Goal: Contribute content: Contribute content

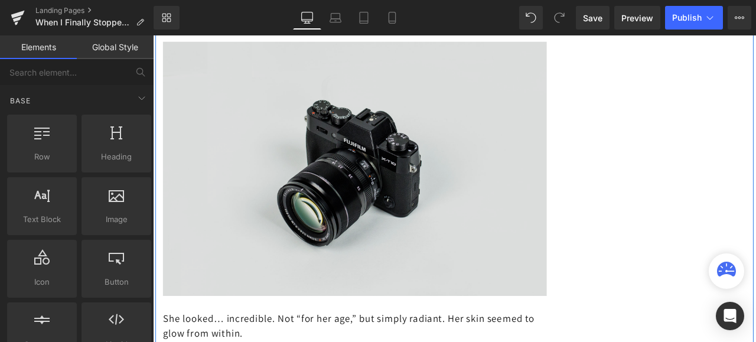
scroll to position [2660, 0]
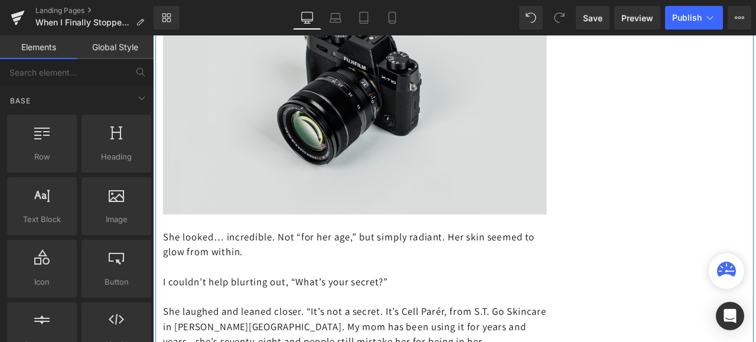
click at [404, 108] on div "Image" at bounding box center [392, 96] width 455 height 301
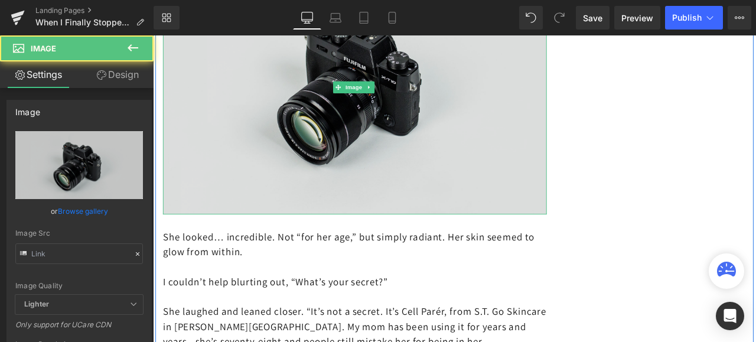
type input "//[DOMAIN_NAME][URL]"
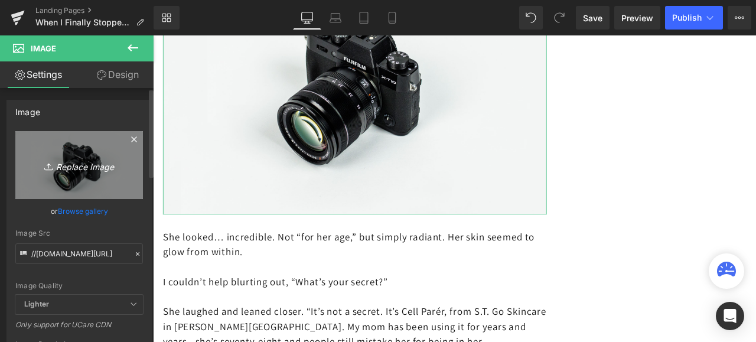
click at [74, 174] on link "Replace Image" at bounding box center [79, 165] width 128 height 68
type input "C:\fakepath\istockphoto-463580889-1024x1024.jpg"
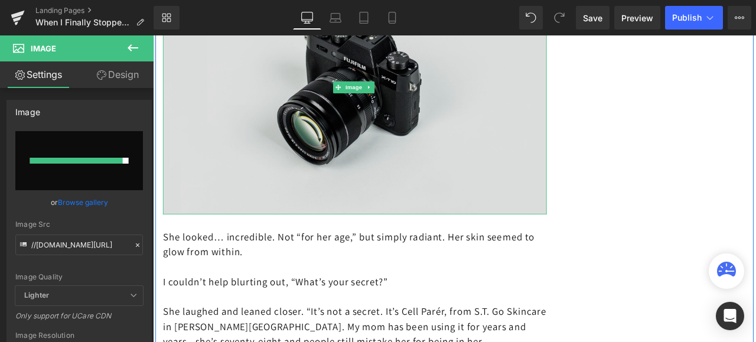
type input "[URL][DOMAIN_NAME]"
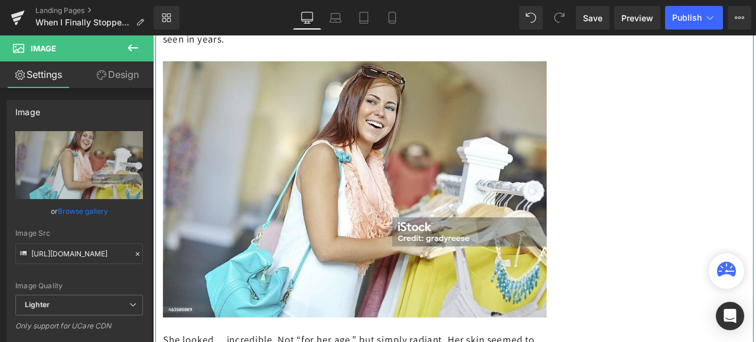
scroll to position [2600, 0]
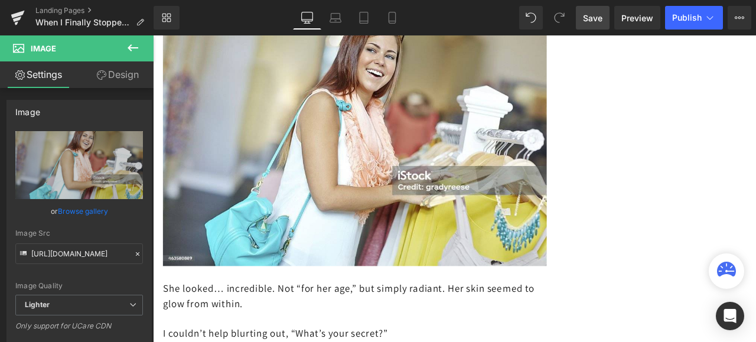
drag, startPoint x: 596, startPoint y: 15, endPoint x: 446, endPoint y: 137, distance: 193.7
click at [596, 15] on span "Save" at bounding box center [593, 18] width 20 height 12
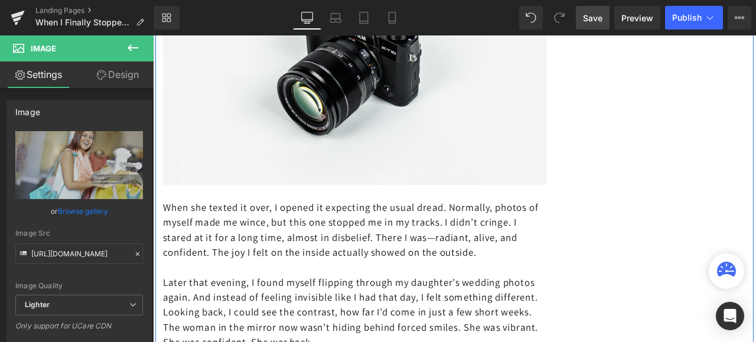
scroll to position [4492, 0]
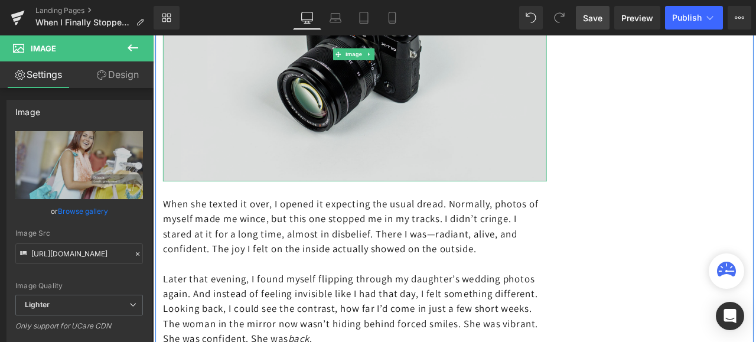
click at [380, 155] on img at bounding box center [392, 57] width 455 height 301
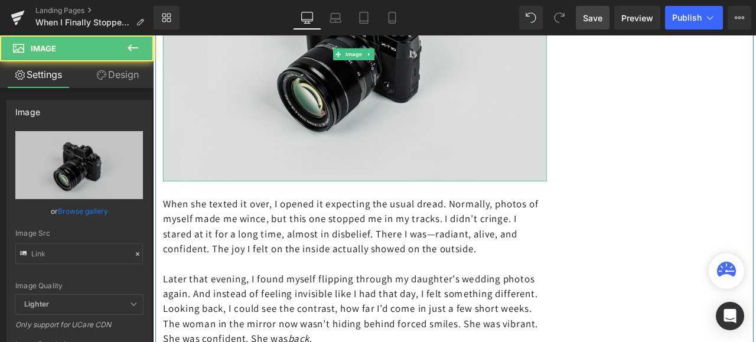
type input "//[DOMAIN_NAME][URL]"
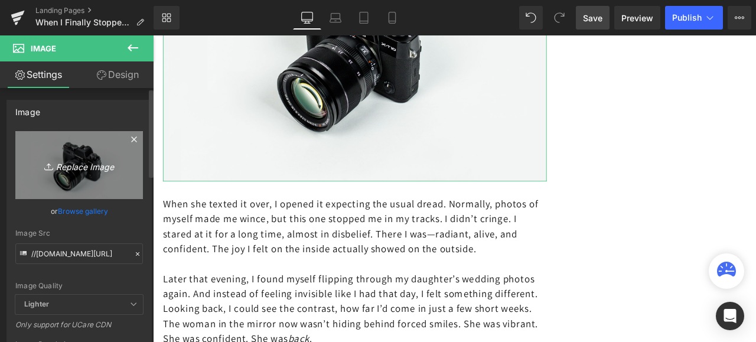
click at [85, 162] on icon "Replace Image" at bounding box center [79, 165] width 95 height 15
type input "C:\fakepath\istockphoto-2217122617-1024x1024.jpg"
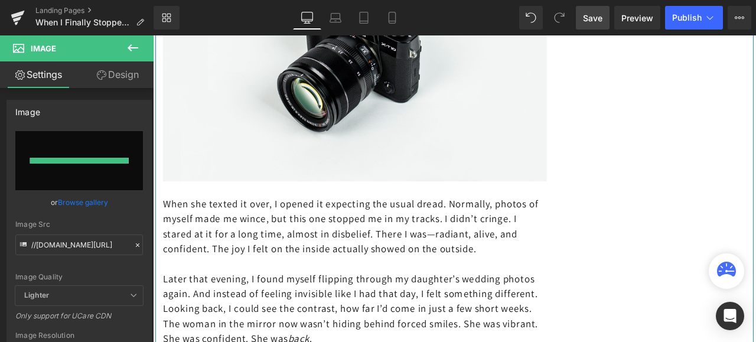
type input "[URL][DOMAIN_NAME]"
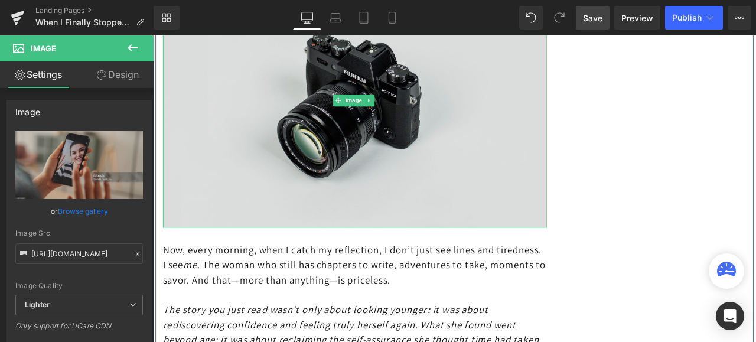
scroll to position [4846, 0]
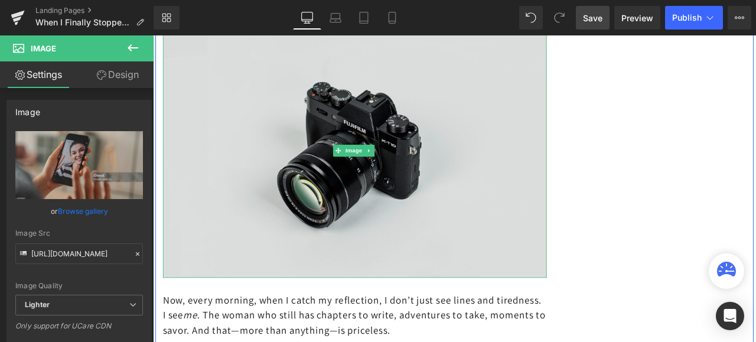
click at [373, 184] on img at bounding box center [392, 171] width 455 height 301
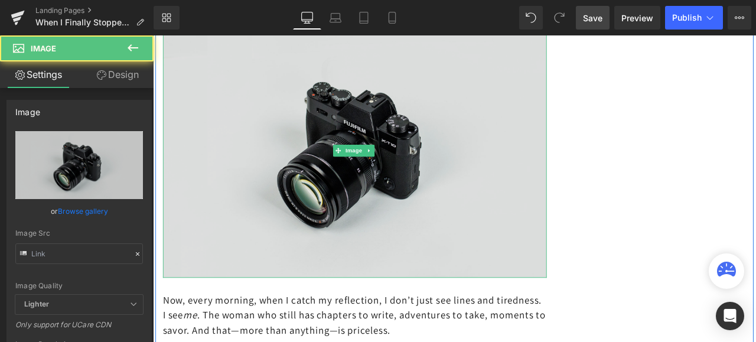
type input "//[DOMAIN_NAME][URL]"
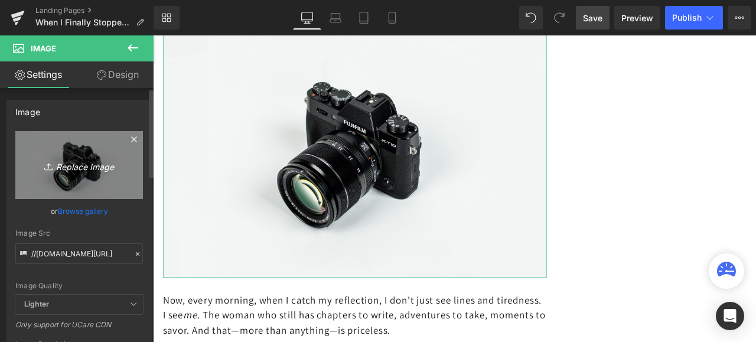
click at [65, 162] on icon "Replace Image" at bounding box center [79, 165] width 95 height 15
type input "C:\fakepath\istockphoto-1138441174-612x612.jpg"
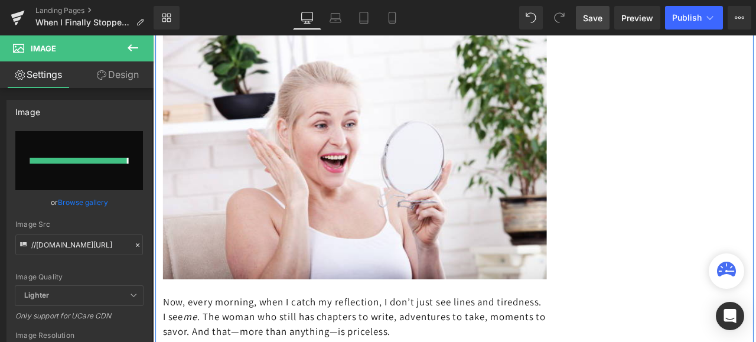
type input "[URL][DOMAIN_NAME]"
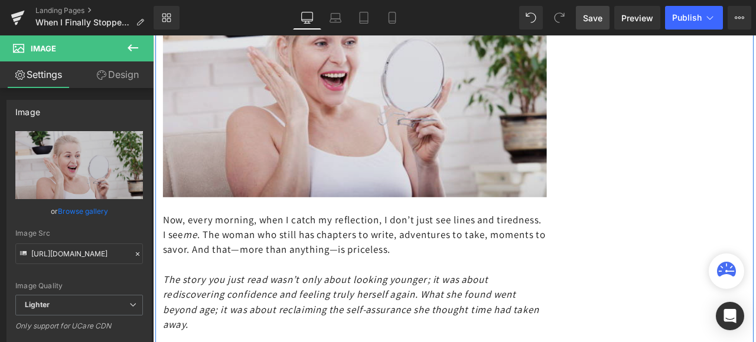
scroll to position [4905, 0]
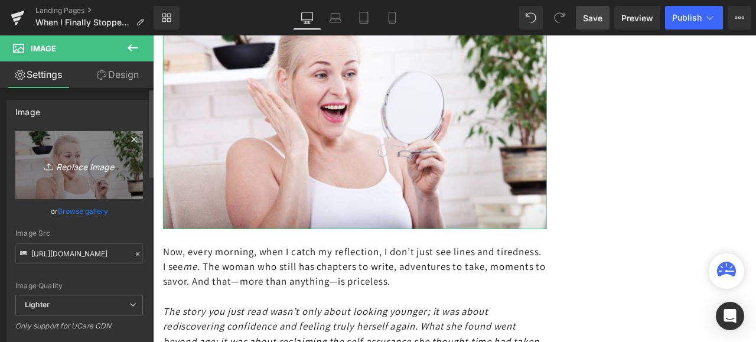
drag, startPoint x: 80, startPoint y: 164, endPoint x: 1, endPoint y: 161, distance: 79.2
click at [80, 164] on icon "Replace Image" at bounding box center [79, 165] width 95 height 15
type input "C:\fakepath\istockphoto-930768786-612x612.jpg"
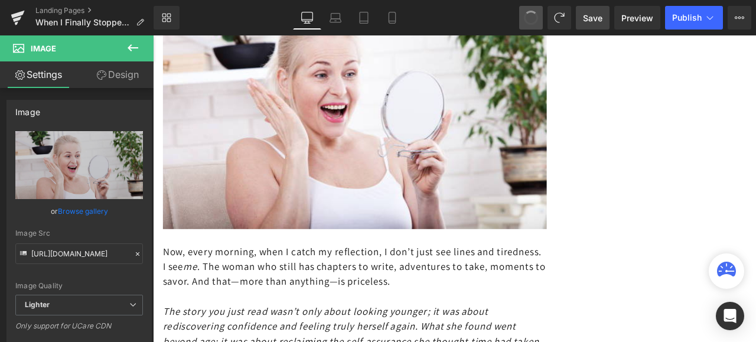
type input "[URL][DOMAIN_NAME]"
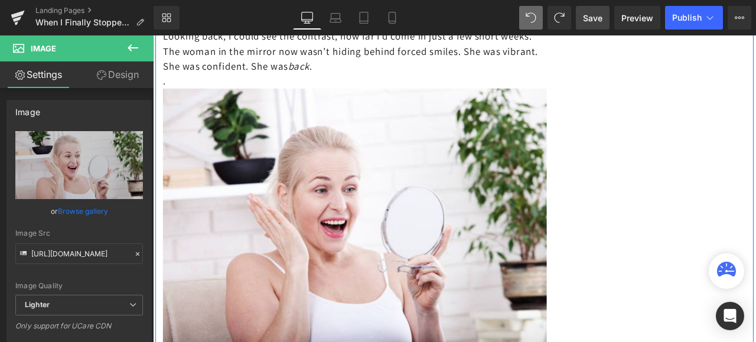
scroll to position [4829, 0]
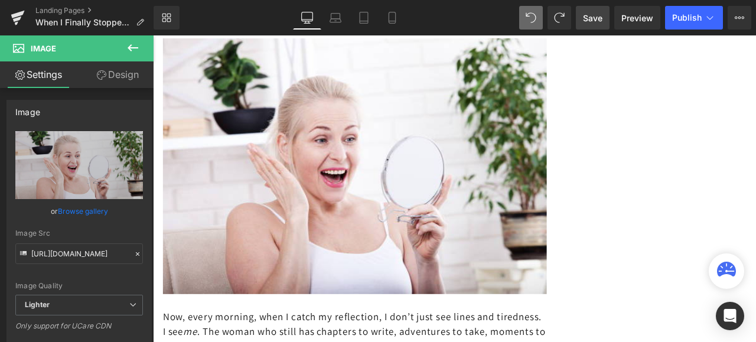
click at [595, 17] on span "Save" at bounding box center [593, 18] width 20 height 12
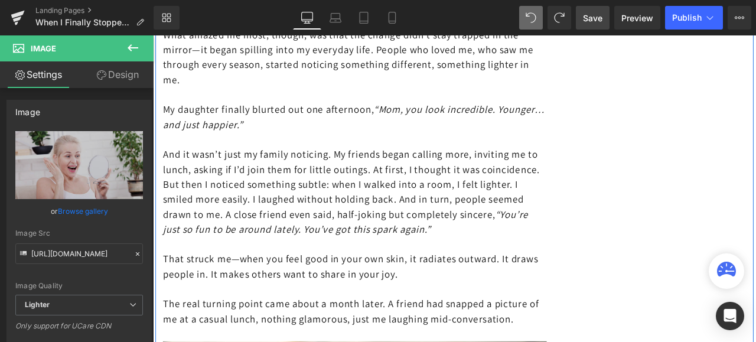
scroll to position [4001, 0]
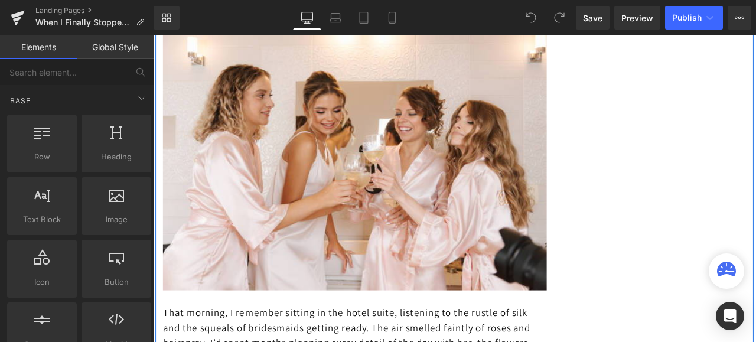
scroll to position [827, 0]
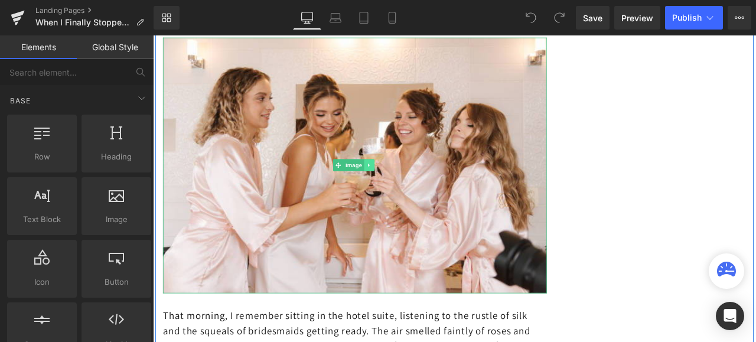
click at [408, 186] on icon at bounding box center [409, 189] width 7 height 7
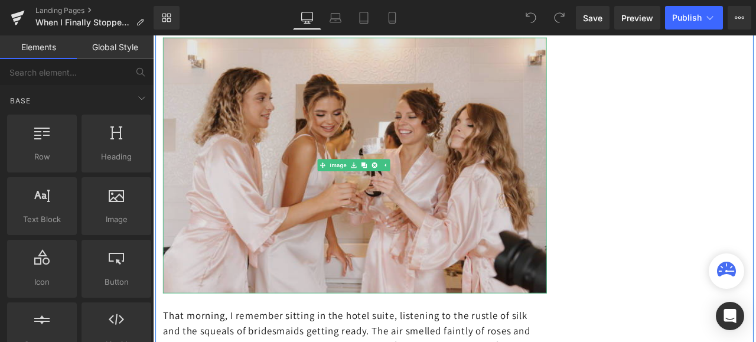
click at [342, 148] on img at bounding box center [392, 189] width 455 height 303
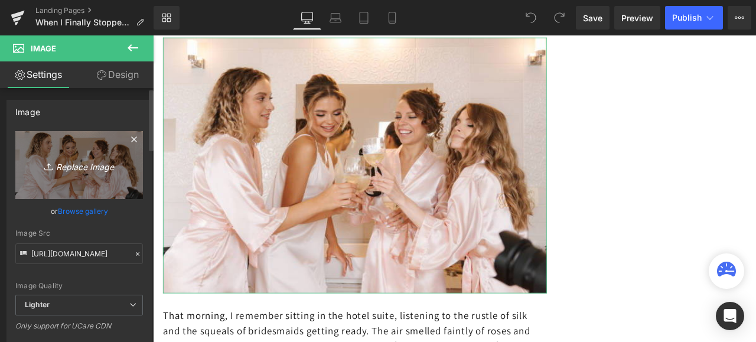
click at [86, 149] on link "Replace Image" at bounding box center [79, 165] width 128 height 68
type input "C:\fakepath\istockphoto-1050000538-612x612.jpg"
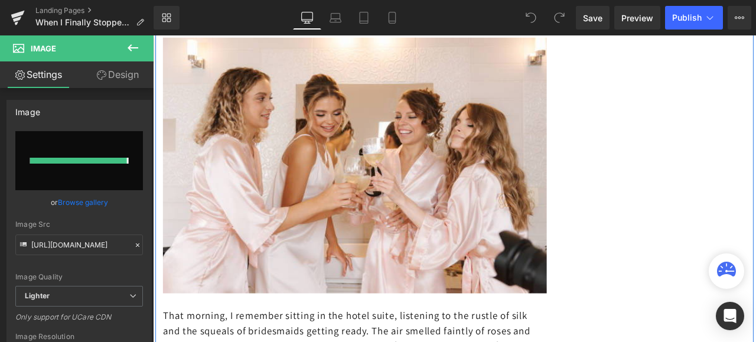
type input "https://ucarecdn.com/5b276489-fa0d-4f1a-9ac3-8da8aea1184e/-/format/auto/-/previ…"
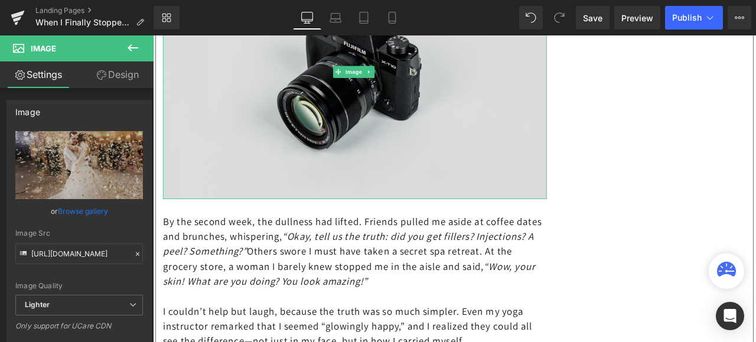
scroll to position [3369, 0]
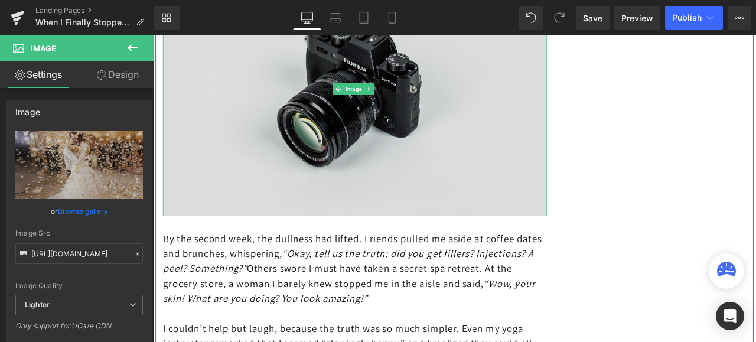
click at [391, 156] on img at bounding box center [392, 99] width 455 height 301
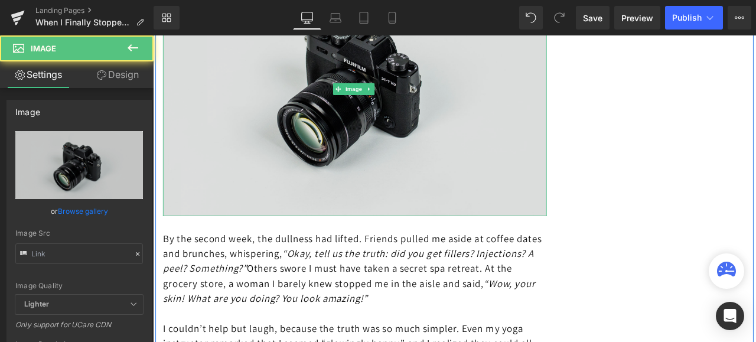
type input "//[DOMAIN_NAME][URL]"
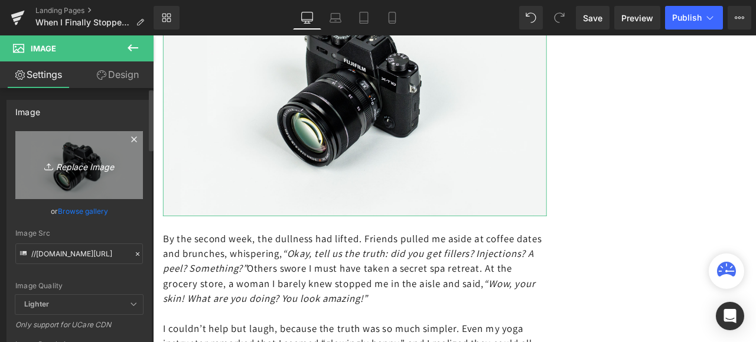
click at [84, 160] on icon "Replace Image" at bounding box center [79, 165] width 95 height 15
type input "C:\fakepath\istockphoto-525440973-1024x1024.jpg"
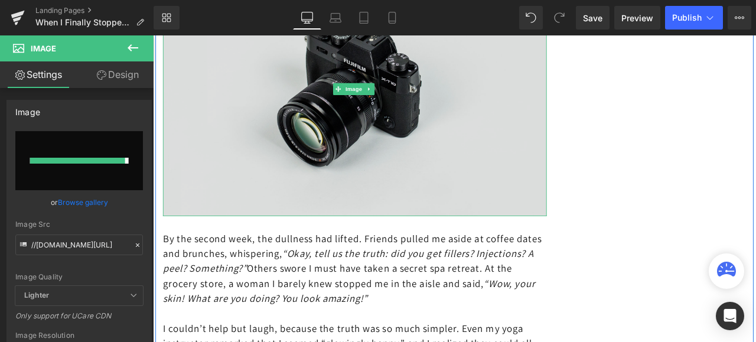
type input "https://ucarecdn.com/1b57f238-cea3-479b-9d5b-695237e70182/-/format/auto/-/previ…"
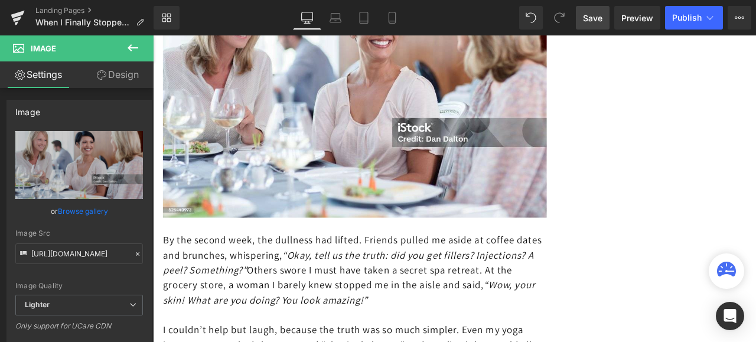
click at [598, 17] on span "Save" at bounding box center [593, 18] width 20 height 12
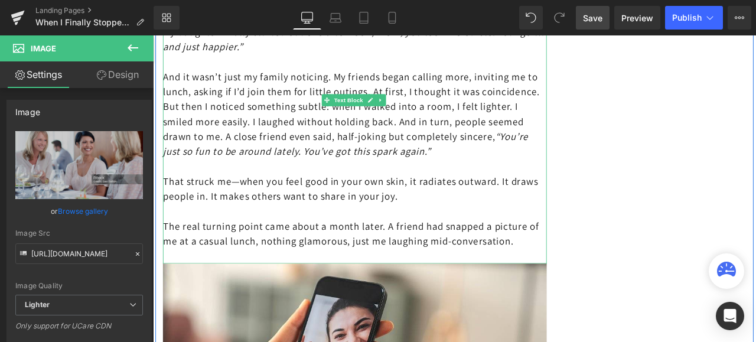
scroll to position [4196, 0]
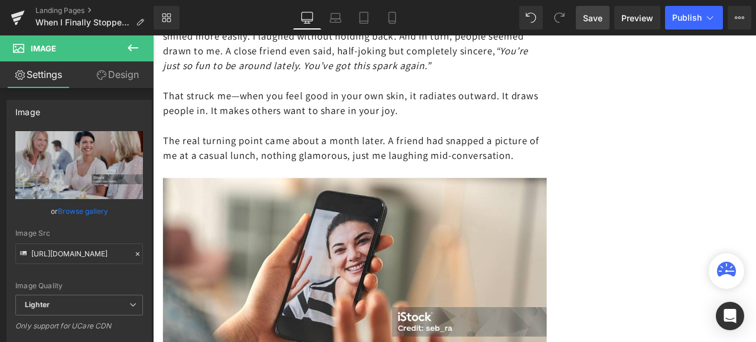
click at [132, 44] on icon at bounding box center [133, 48] width 14 height 14
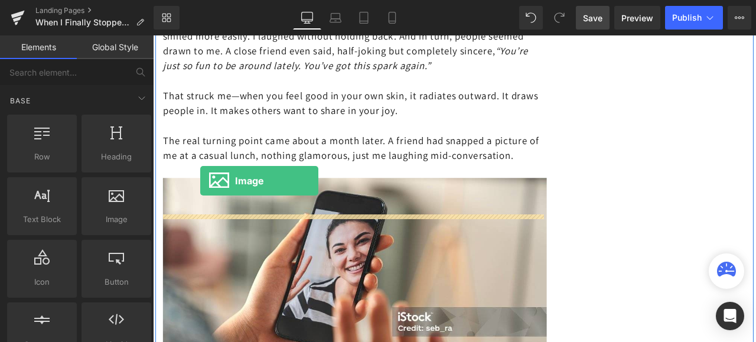
drag, startPoint x: 157, startPoint y: 228, endPoint x: 209, endPoint y: 208, distance: 56.1
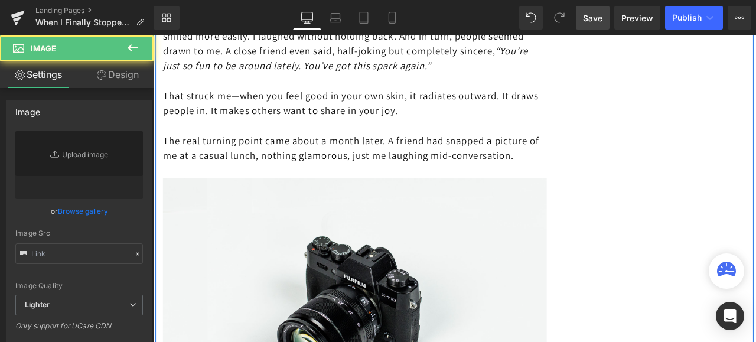
type input "//[DOMAIN_NAME][URL]"
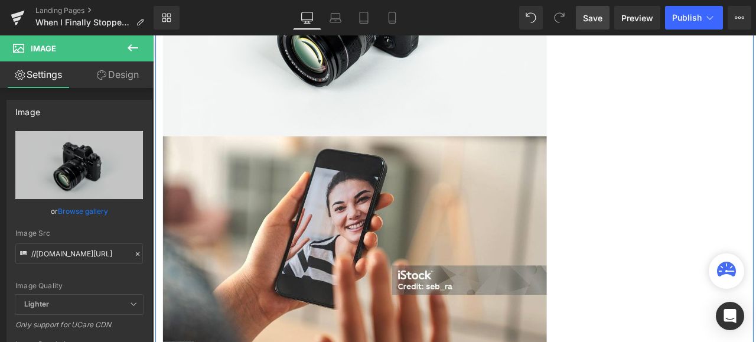
scroll to position [4551, 0]
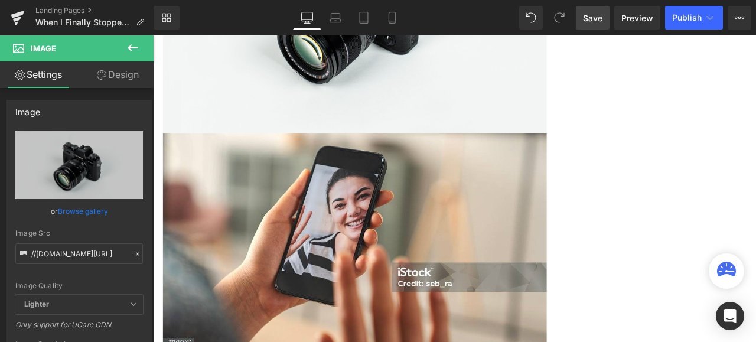
click at [139, 48] on button at bounding box center [132, 48] width 41 height 26
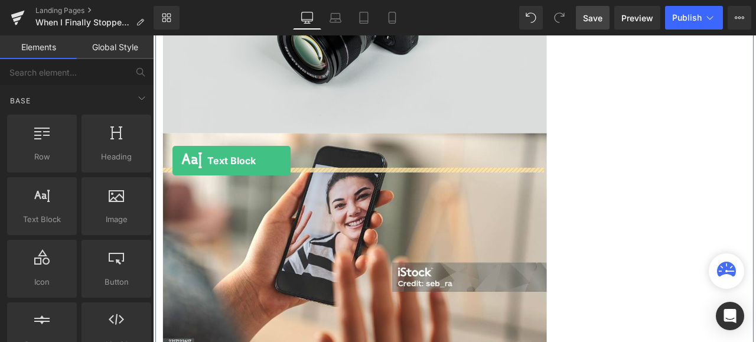
drag, startPoint x: 192, startPoint y: 249, endPoint x: 176, endPoint y: 184, distance: 66.9
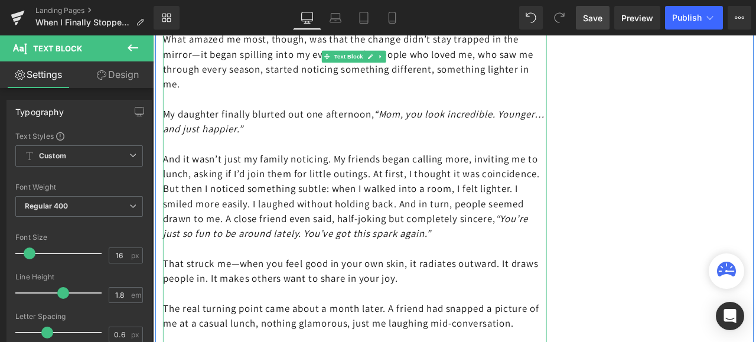
scroll to position [4019, 0]
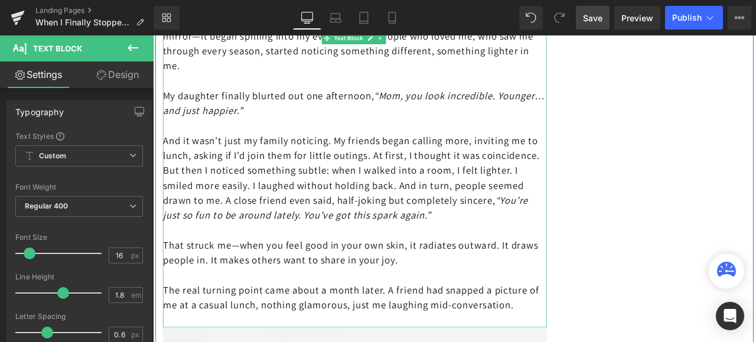
click at [165, 167] on p "And it wasn’t just my family noticing. My friends began calling more, inviting …" at bounding box center [392, 204] width 455 height 106
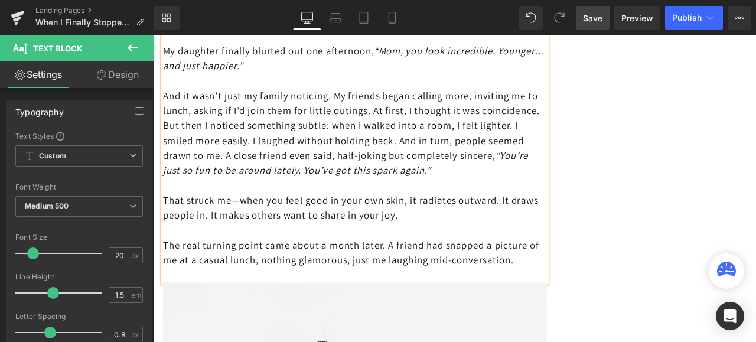
scroll to position [4137, 0]
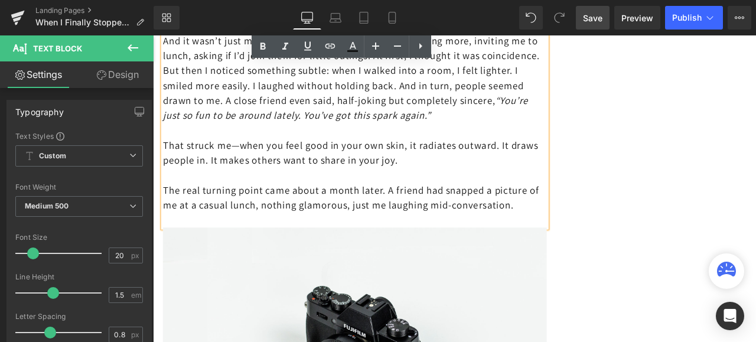
drag, startPoint x: 254, startPoint y: 285, endPoint x: 165, endPoint y: 54, distance: 247.3
copy div "And it wasn’t just my family noticing. My friends began calling more, inviting …"
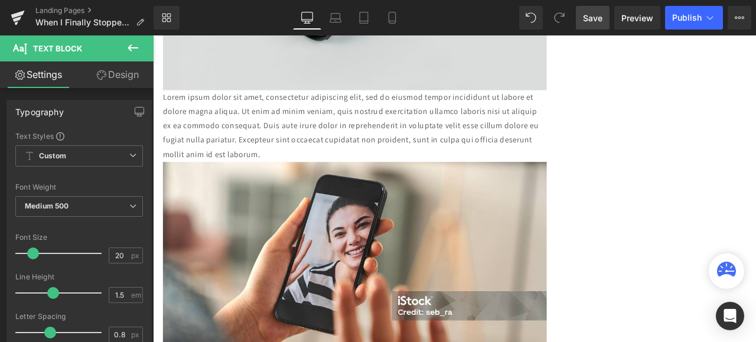
scroll to position [4610, 0]
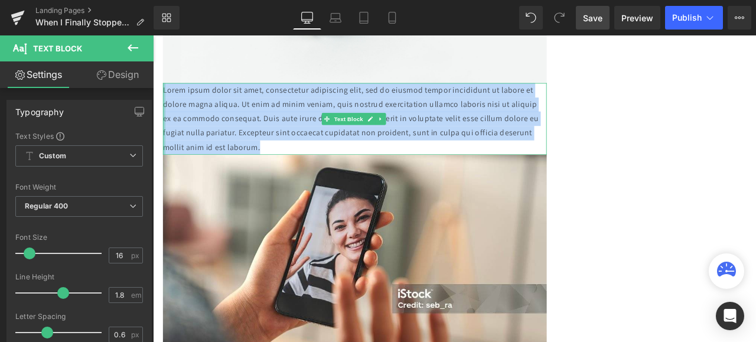
drag, startPoint x: 378, startPoint y: 209, endPoint x: 161, endPoint y: 138, distance: 228.0
click at [165, 138] on div "Lorem ipsum dolor sit amet, consectetur adipiscing elit, sed do eiusmod tempor …" at bounding box center [392, 134] width 455 height 85
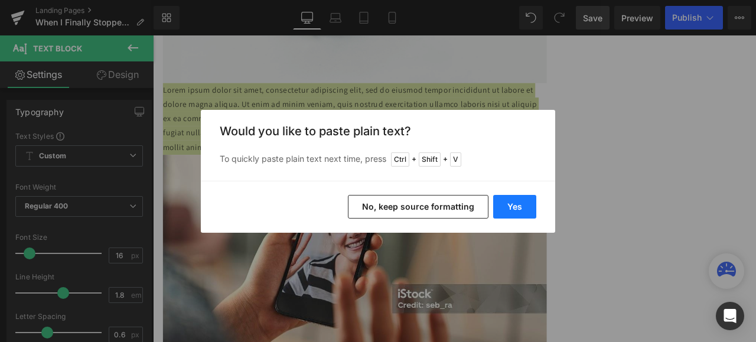
click at [512, 207] on button "Yes" at bounding box center [514, 207] width 43 height 24
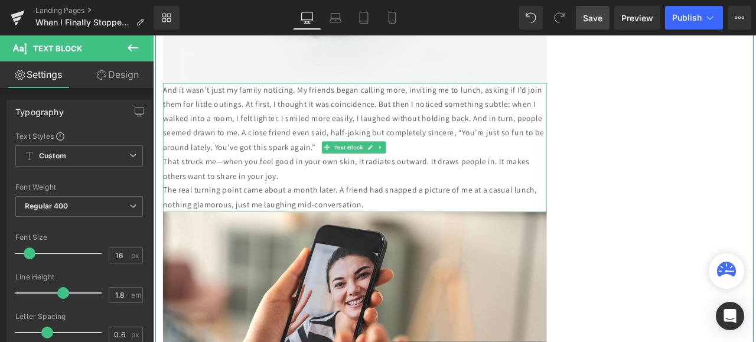
click at [520, 177] on p "And it wasn’t just my family noticing. My friends began calling more, inviting …" at bounding box center [392, 134] width 455 height 85
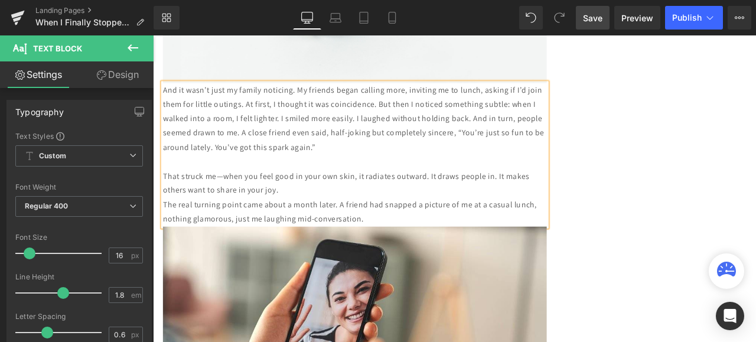
click at [372, 229] on p "That struck me—when you feel good in your own skin, it radiates outward. It dra…" at bounding box center [392, 211] width 455 height 34
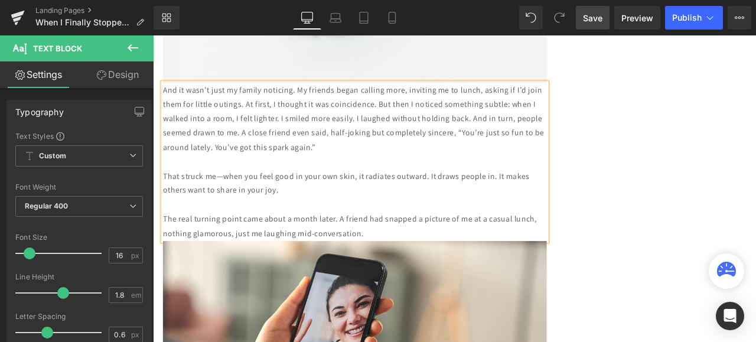
click at [444, 280] on p "The real turning point came about a month later. A friend had snapped a picture…" at bounding box center [392, 262] width 455 height 34
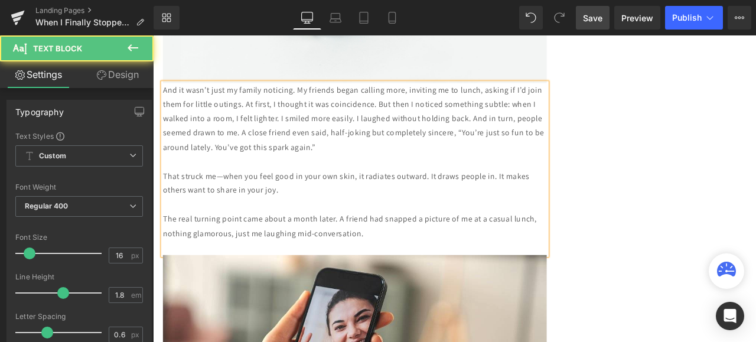
click at [182, 177] on p "And it wasn’t just my family noticing. My friends began calling more, inviting …" at bounding box center [392, 134] width 455 height 85
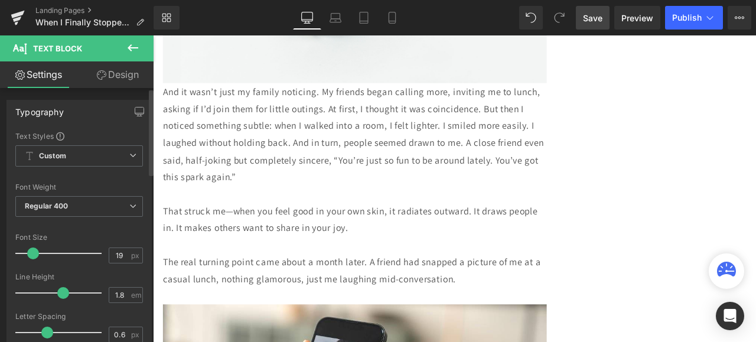
type input "20"
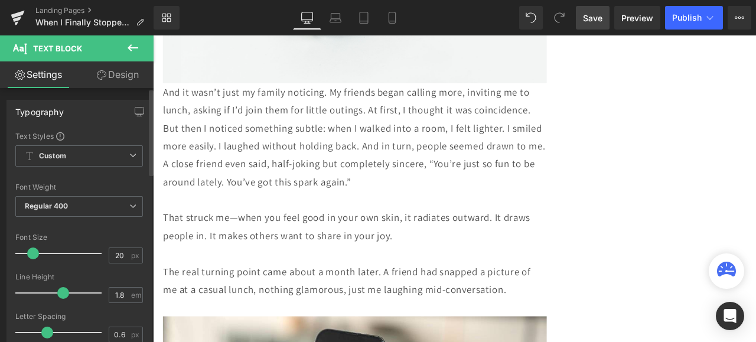
click at [35, 255] on span at bounding box center [33, 254] width 12 height 12
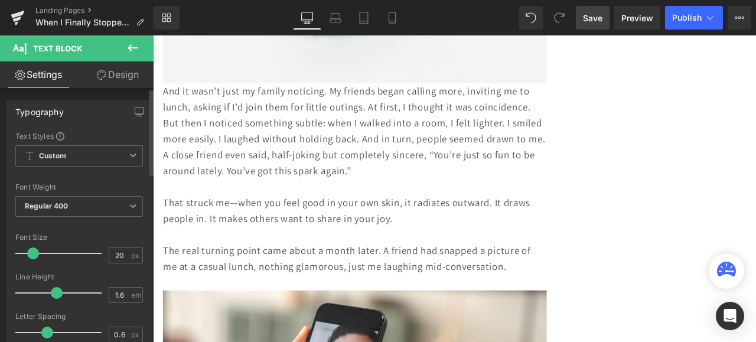
type input "1.5"
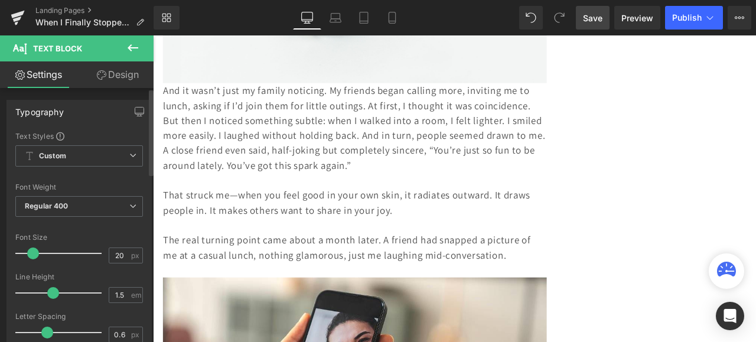
drag, startPoint x: 59, startPoint y: 294, endPoint x: 51, endPoint y: 293, distance: 7.8
click at [51, 293] on span at bounding box center [53, 293] width 12 height 12
click at [129, 207] on icon at bounding box center [132, 206] width 7 height 7
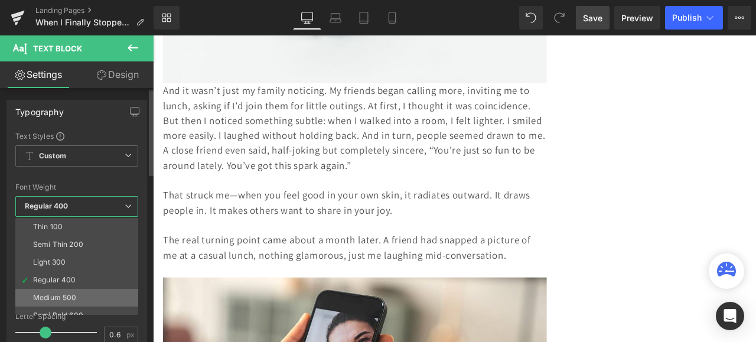
click at [67, 294] on div "Medium 500" at bounding box center [54, 298] width 43 height 8
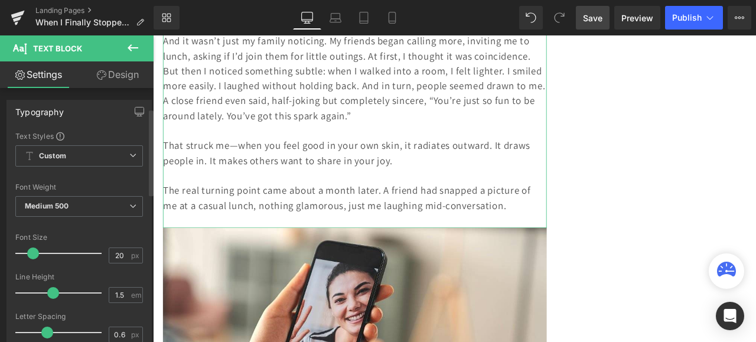
scroll to position [59, 0]
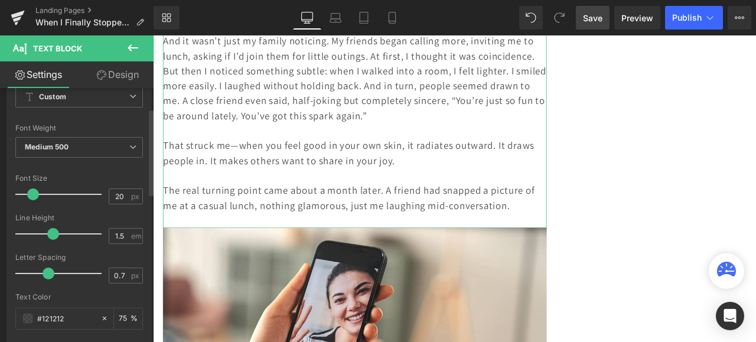
type input "0.8"
click at [47, 272] on span at bounding box center [50, 274] width 12 height 12
click at [121, 316] on input "75" at bounding box center [125, 318] width 12 height 13
click at [119, 316] on input "75" at bounding box center [125, 318] width 12 height 13
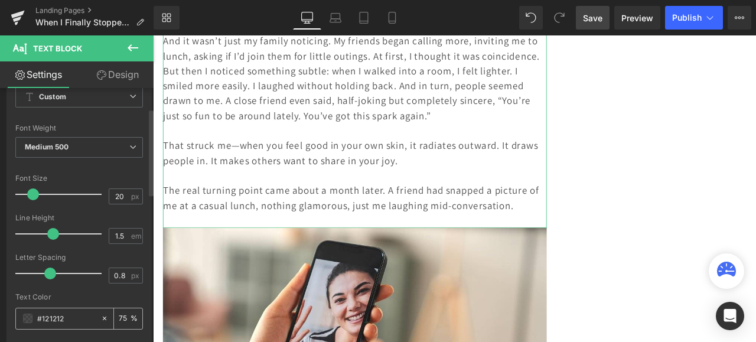
click at [119, 316] on input "75" at bounding box center [125, 318] width 12 height 13
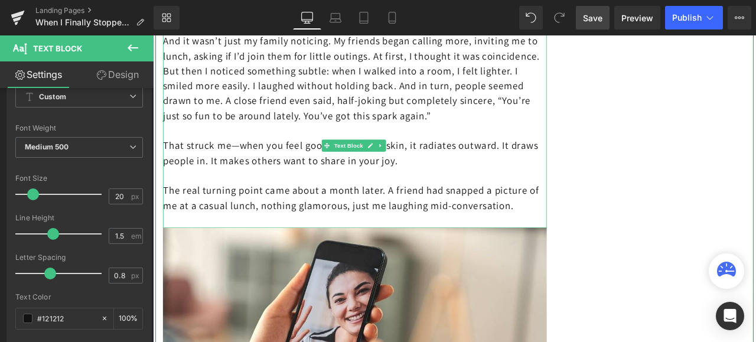
type input "100"
click at [456, 246] on p "The real turning point came about a month later. A friend had snapped a picture…" at bounding box center [392, 227] width 455 height 35
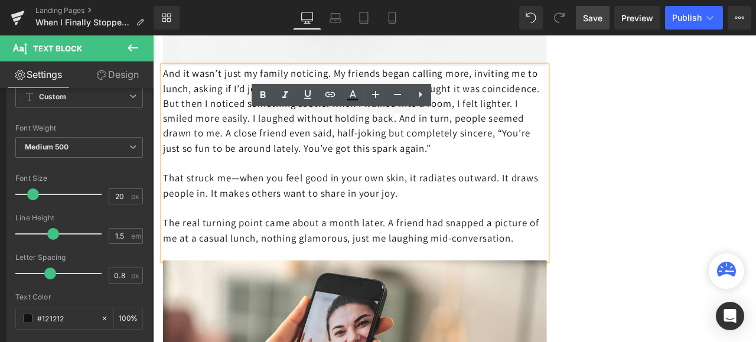
scroll to position [4610, 0]
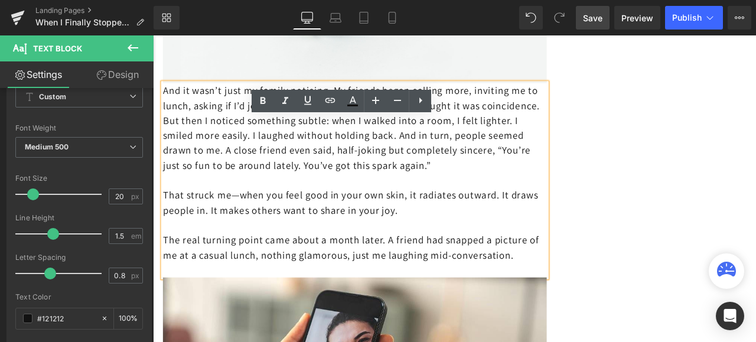
click at [165, 143] on div "And it wasn’t just my family noticing. My friends began calling more, inviting …" at bounding box center [392, 207] width 455 height 230
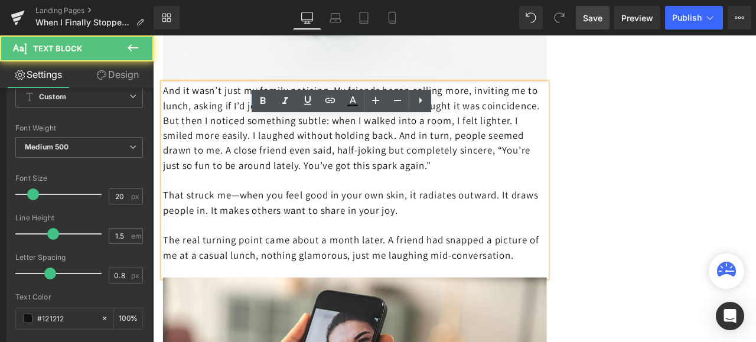
click at [165, 142] on p "And it wasn’t just my family noticing. My friends began calling more, inviting …" at bounding box center [392, 145] width 455 height 106
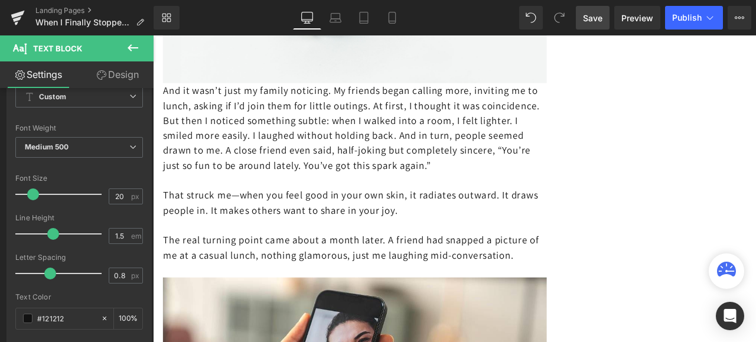
click at [125, 74] on link "Design" at bounding box center [117, 74] width 77 height 27
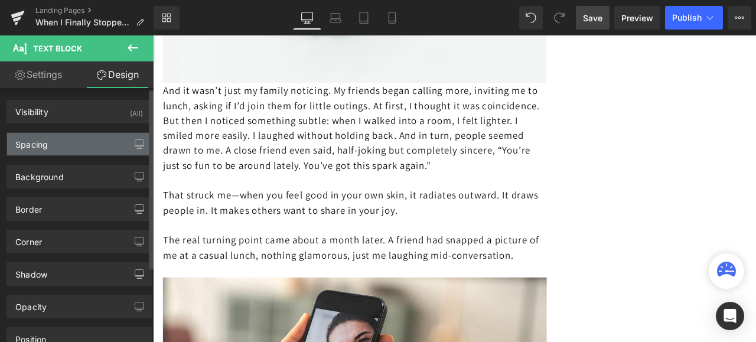
click at [68, 142] on div "Spacing" at bounding box center [79, 144] width 144 height 22
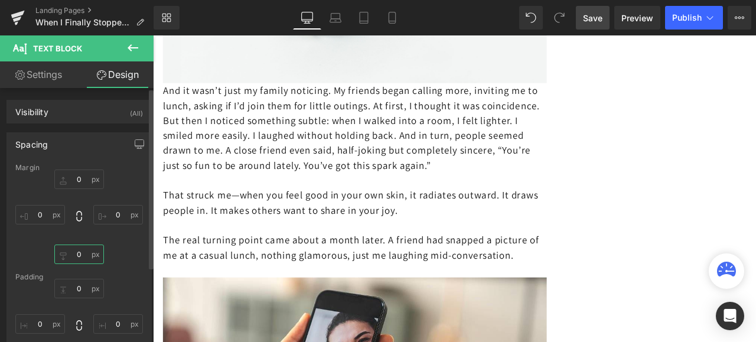
click at [78, 255] on input "0" at bounding box center [79, 255] width 50 height 20
click at [79, 292] on input "0" at bounding box center [79, 289] width 50 height 20
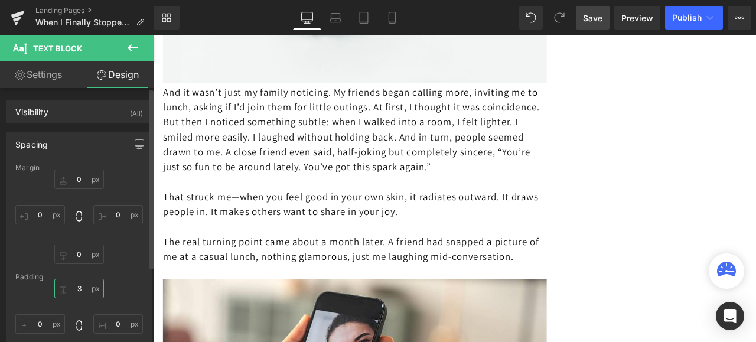
type input "30"
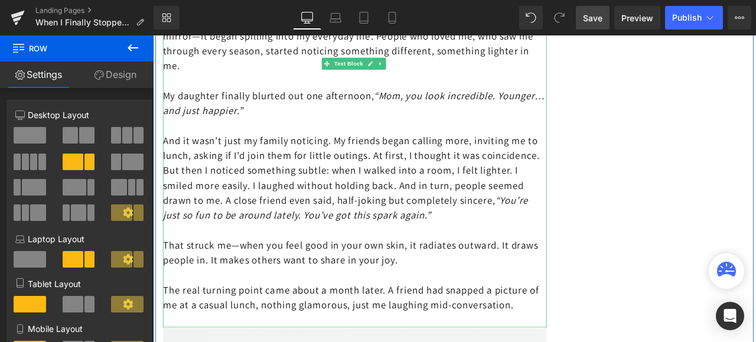
scroll to position [4078, 0]
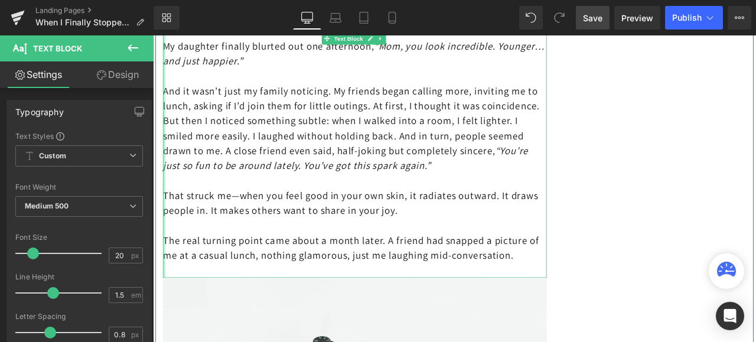
drag, startPoint x: 255, startPoint y: 341, endPoint x: 164, endPoint y: 106, distance: 252.4
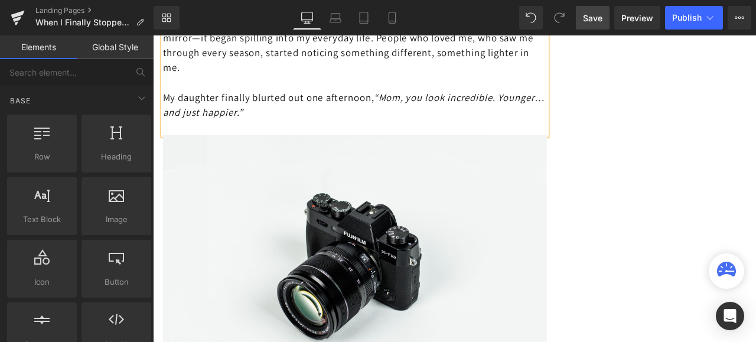
scroll to position [3723, 0]
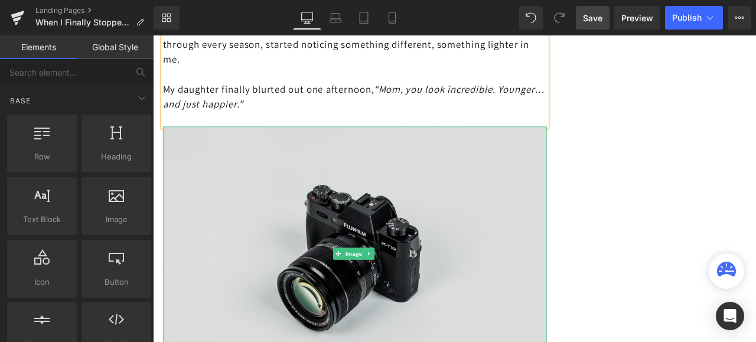
click at [310, 257] on img at bounding box center [392, 294] width 455 height 301
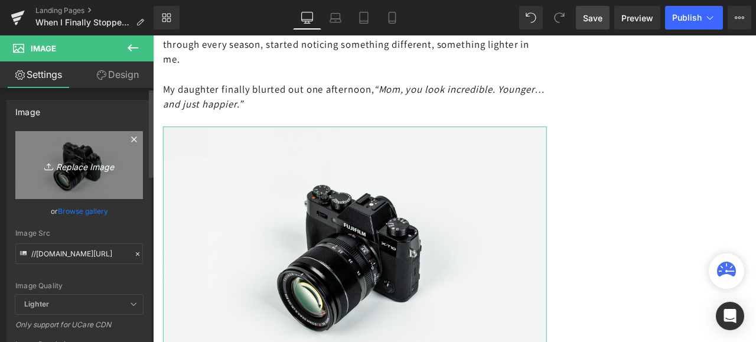
click at [78, 164] on icon "Replace Image" at bounding box center [79, 165] width 95 height 15
type input "C:\fakepath\istockphoto-525440973-1024x1024.jpg"
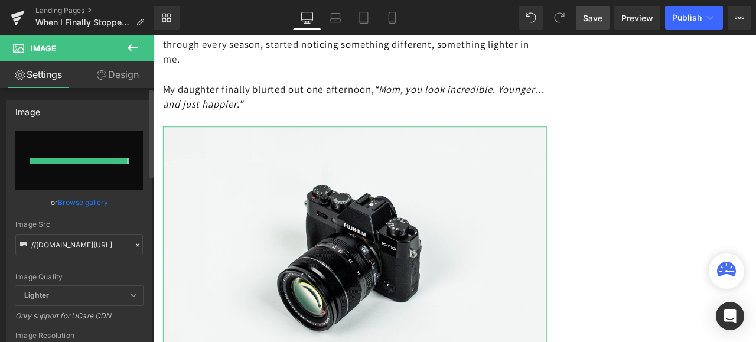
type input "https://ucarecdn.com/357b9882-a7c8-4347-b529-4c65f831e127/-/format/auto/-/previ…"
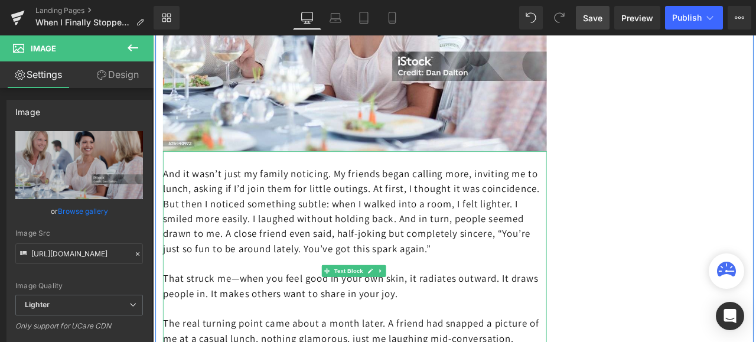
scroll to position [4019, 0]
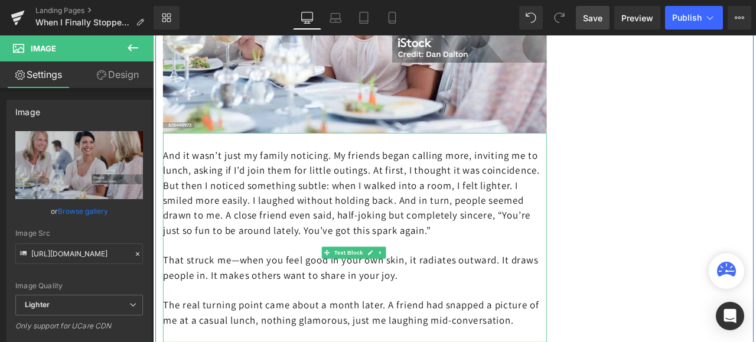
click at [564, 275] on p "And it wasn’t just my family noticing. My friends began calling more, inviting …" at bounding box center [392, 222] width 455 height 106
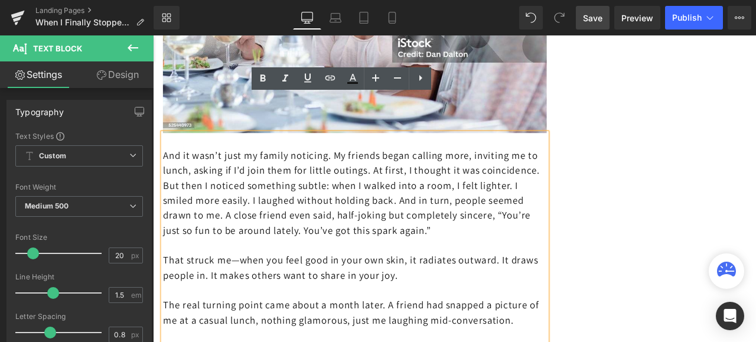
scroll to position [4078, 0]
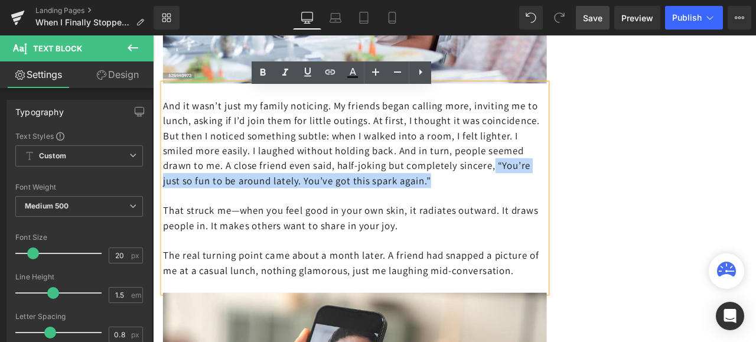
drag, startPoint x: 274, startPoint y: 213, endPoint x: 282, endPoint y: 229, distance: 17.5
click at [282, 216] on p "And it wasn’t just my family noticing. My friends began calling more, inviting …" at bounding box center [392, 163] width 455 height 106
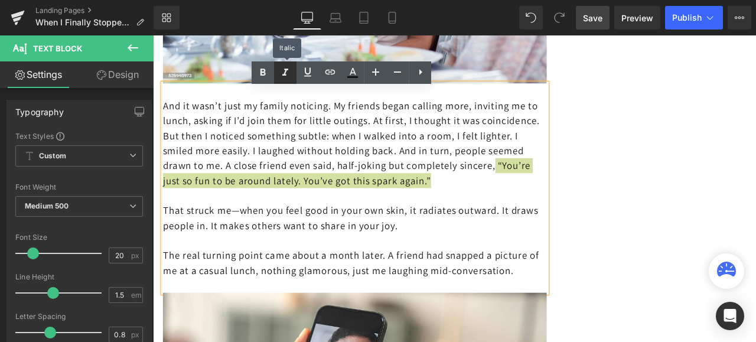
click at [283, 71] on icon at bounding box center [285, 73] width 14 height 14
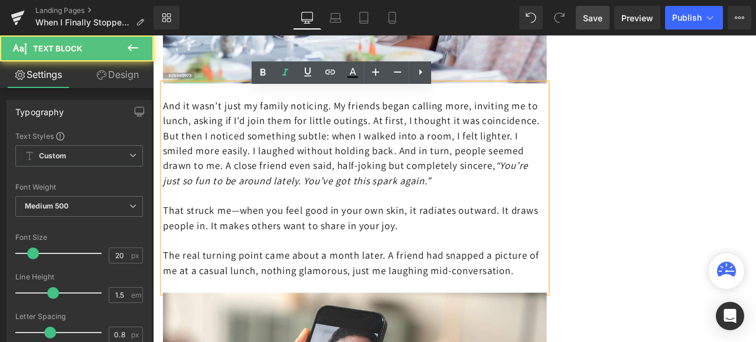
click at [350, 234] on p at bounding box center [392, 225] width 455 height 18
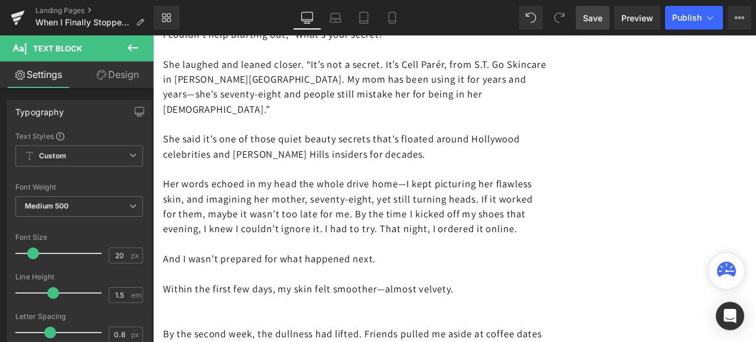
scroll to position [3073, 0]
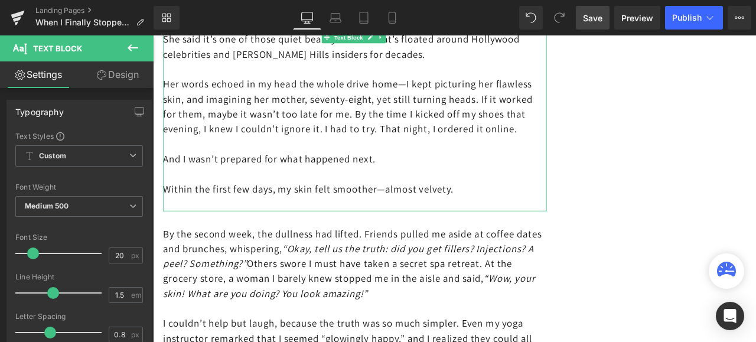
click at [132, 46] on icon at bounding box center [133, 48] width 14 height 14
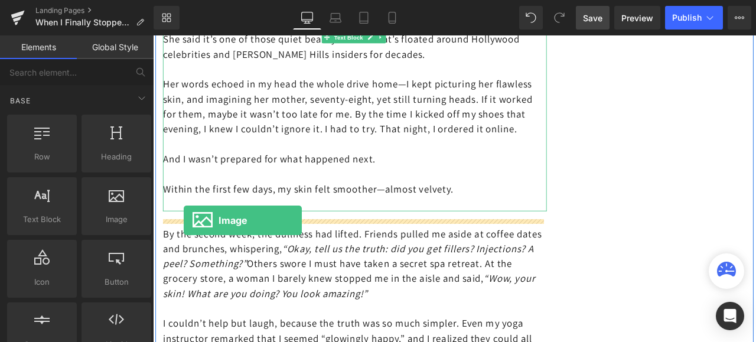
drag, startPoint x: 262, startPoint y: 239, endPoint x: 190, endPoint y: 255, distance: 73.7
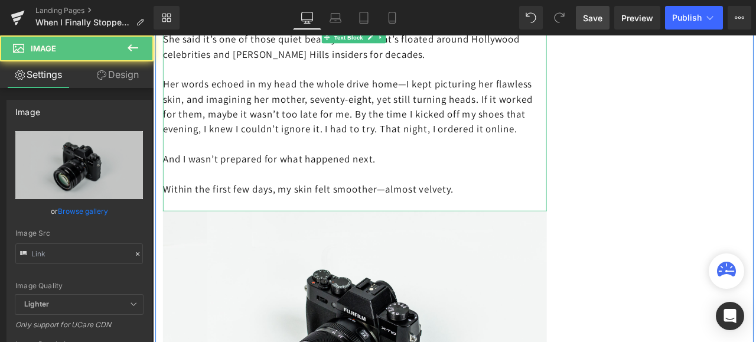
type input "//[DOMAIN_NAME][URL]"
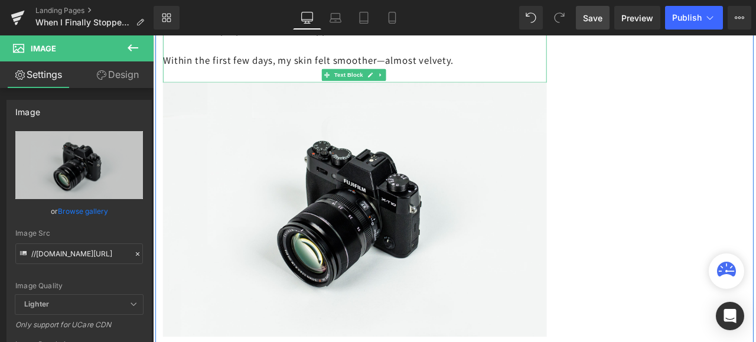
scroll to position [3369, 0]
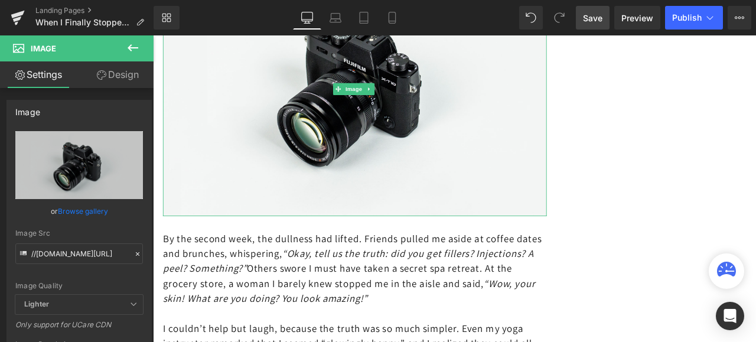
click at [600, 17] on span "Save" at bounding box center [593, 18] width 20 height 12
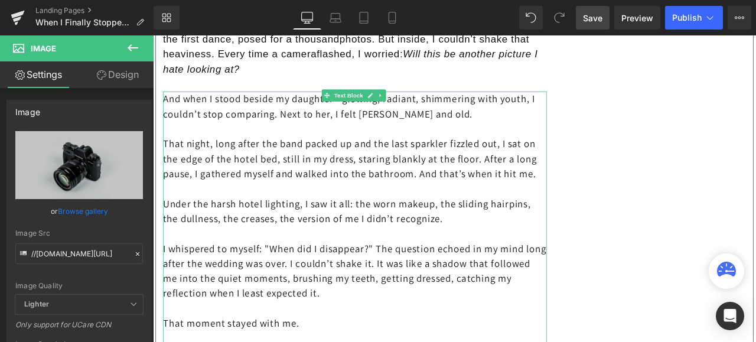
scroll to position [2009, 0]
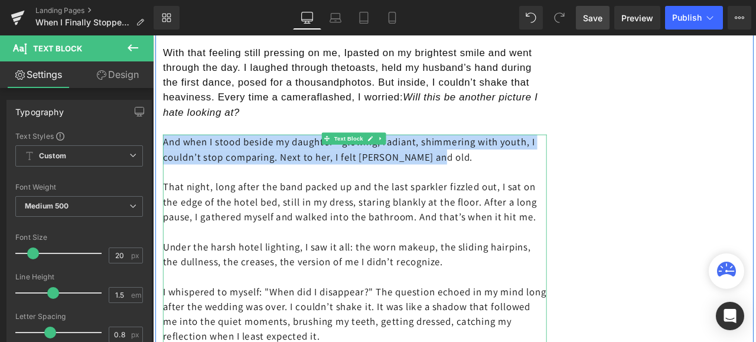
drag, startPoint x: 547, startPoint y: 173, endPoint x: 165, endPoint y: 153, distance: 381.7
click at [165, 153] on p "And when I stood beside my daughter—glowing, radiant, shimmering with youth, I …" at bounding box center [392, 170] width 455 height 35
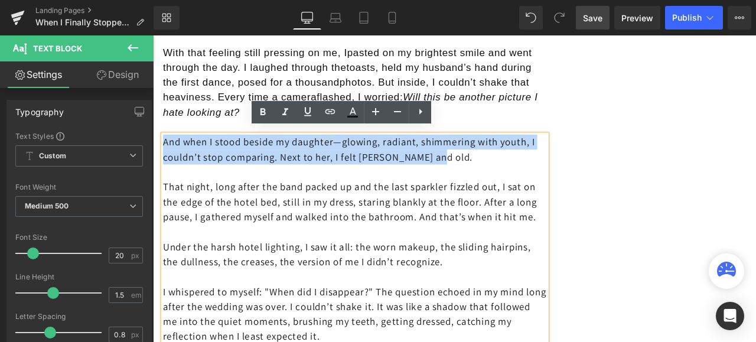
copy p "And when I stood beside my daughter—glowing, radiant, shimmering with youth, I …"
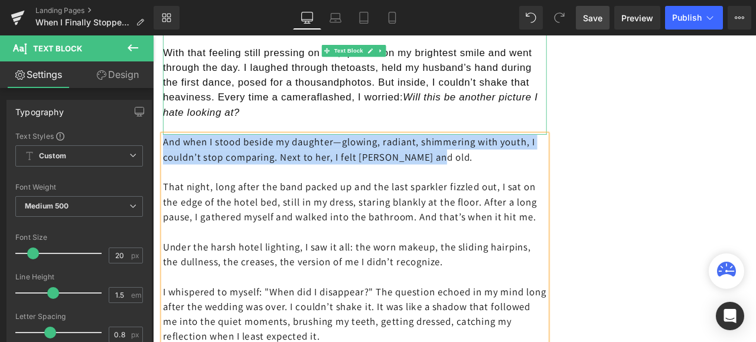
click at [267, 119] on p "With that feeling still pressing on me, Ipasted on my brightest smile and went …" at bounding box center [392, 91] width 455 height 89
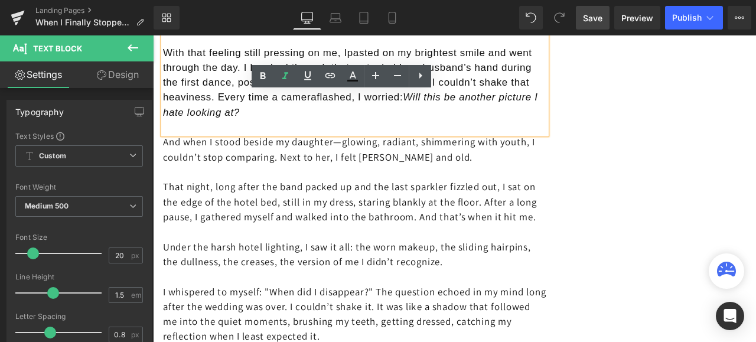
click at [264, 120] on p "With that feeling still pressing on me, Ipasted on my brightest smile and went …" at bounding box center [392, 91] width 455 height 89
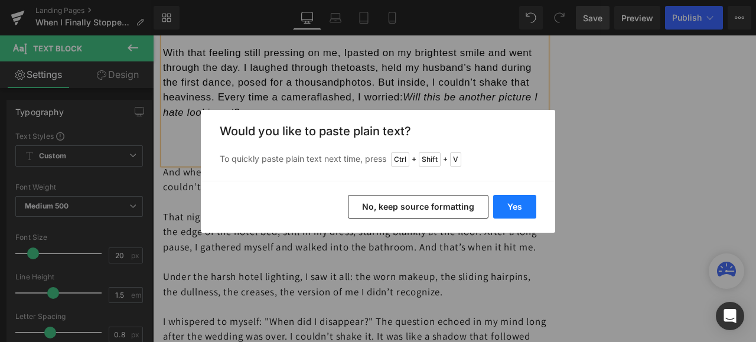
click at [514, 204] on button "Yes" at bounding box center [514, 207] width 43 height 24
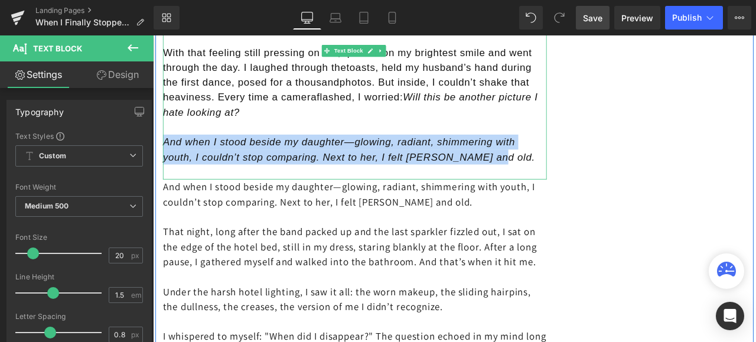
drag, startPoint x: 553, startPoint y: 179, endPoint x: 165, endPoint y: 152, distance: 388.7
click at [165, 153] on p "And when I stood beside my daughter—glowing, radiant, shimmering with youth, I …" at bounding box center [392, 170] width 455 height 35
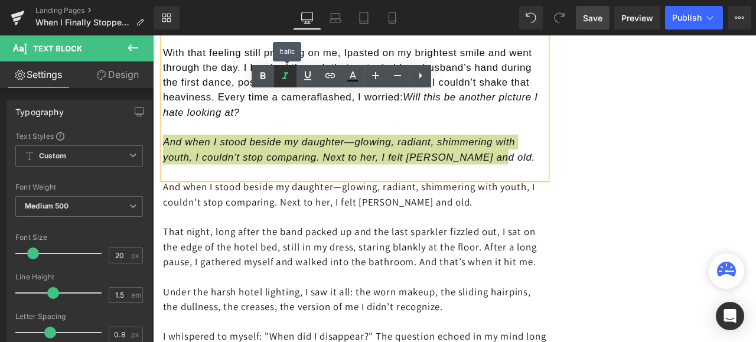
click at [286, 73] on icon at bounding box center [286, 75] width 6 height 7
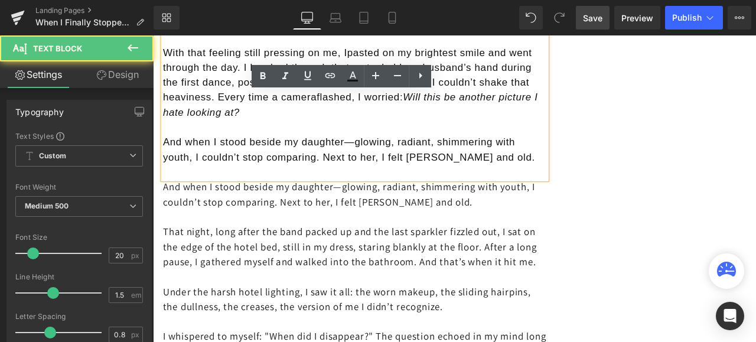
click at [600, 170] on p "And when I stood beside my daughter—glowing, radiant, shimmering with youth, I …" at bounding box center [392, 170] width 455 height 35
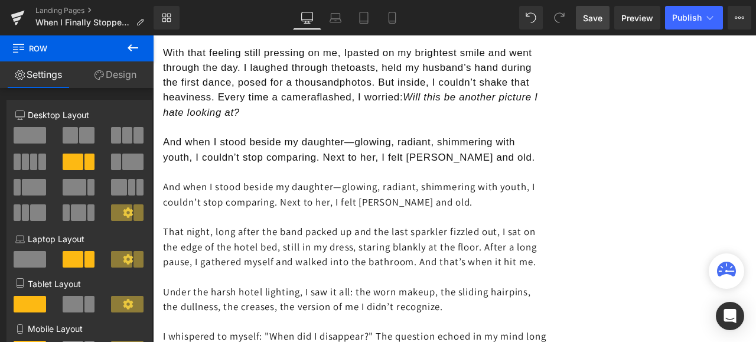
click at [134, 44] on icon at bounding box center [133, 48] width 14 height 14
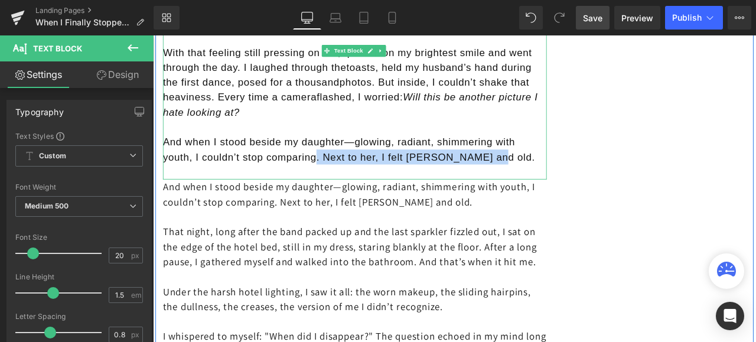
drag, startPoint x: 553, startPoint y: 177, endPoint x: 343, endPoint y: 165, distance: 209.6
click at [343, 165] on p "And when I stood beside my daughter—glowing, radiant, shimmering with youth, I …" at bounding box center [392, 170] width 455 height 35
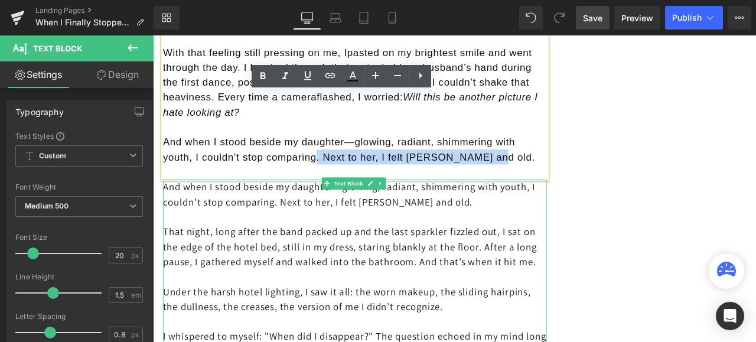
click at [571, 242] on p at bounding box center [392, 251] width 455 height 18
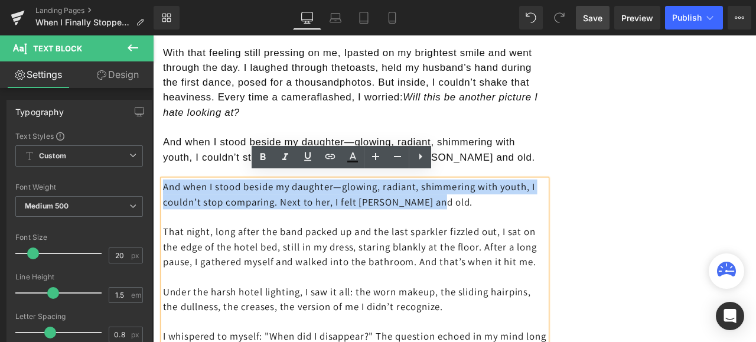
drag, startPoint x: 564, startPoint y: 234, endPoint x: 164, endPoint y: 209, distance: 400.9
click at [165, 209] on p "And when I stood beside my daughter—glowing, radiant, shimmering with youth, I …" at bounding box center [392, 223] width 455 height 35
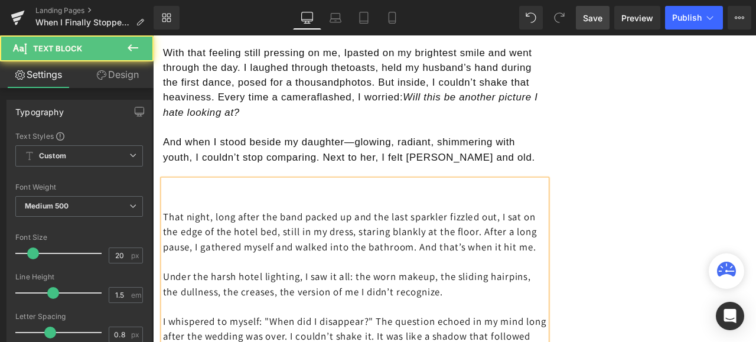
click at [165, 245] on p "That night, long after the band packed up and the last sparkler fizzled out, I …" at bounding box center [392, 268] width 455 height 53
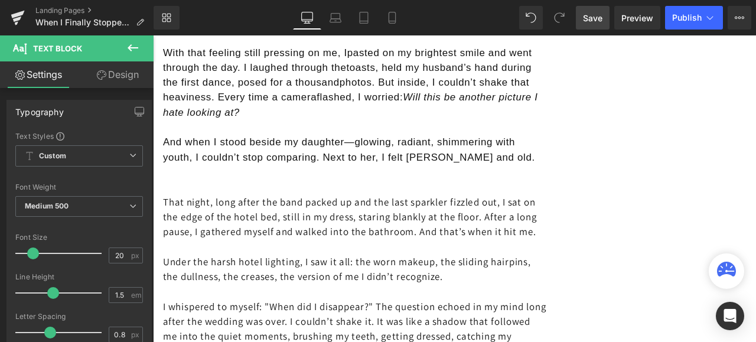
click at [132, 48] on icon at bounding box center [133, 47] width 11 height 7
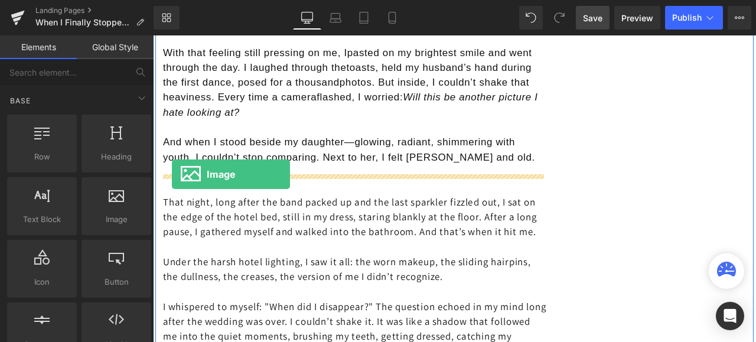
drag, startPoint x: 270, startPoint y: 242, endPoint x: 176, endPoint y: 200, distance: 102.9
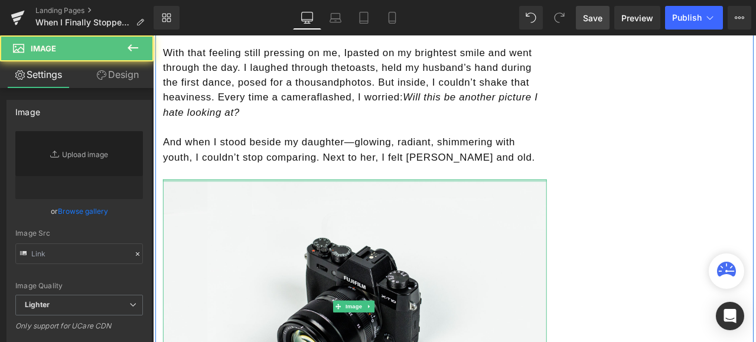
type input "//[DOMAIN_NAME][URL]"
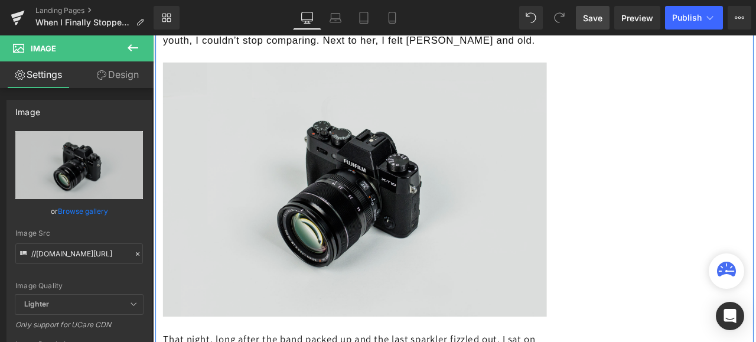
scroll to position [2128, 0]
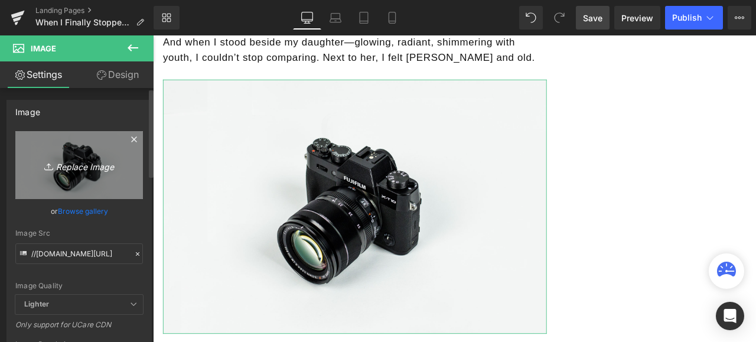
click at [63, 165] on icon "Replace Image" at bounding box center [79, 165] width 95 height 15
type input "C:\fakepath\istockphoto-1956280699-1024x1024.jpg"
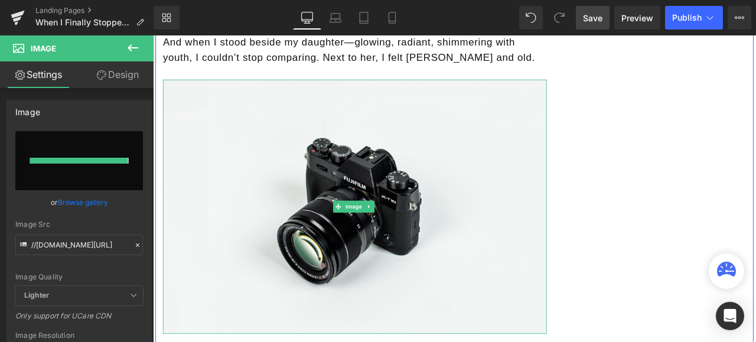
type input "https://ucarecdn.com/622b1690-4cba-4daf-9d48-cb48540b2c8a/-/format/auto/-/previ…"
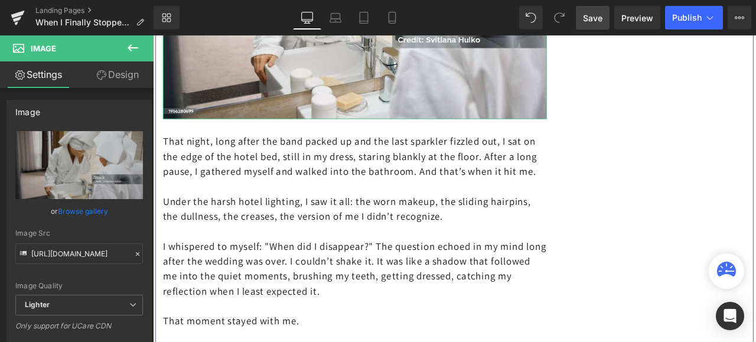
scroll to position [2364, 0]
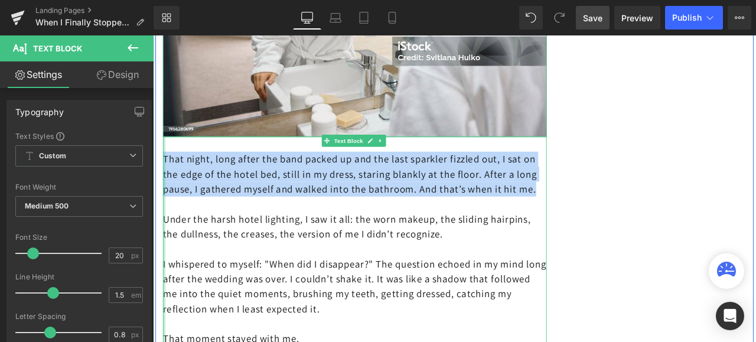
drag, startPoint x: 223, startPoint y: 224, endPoint x: 164, endPoint y: 178, distance: 75.0
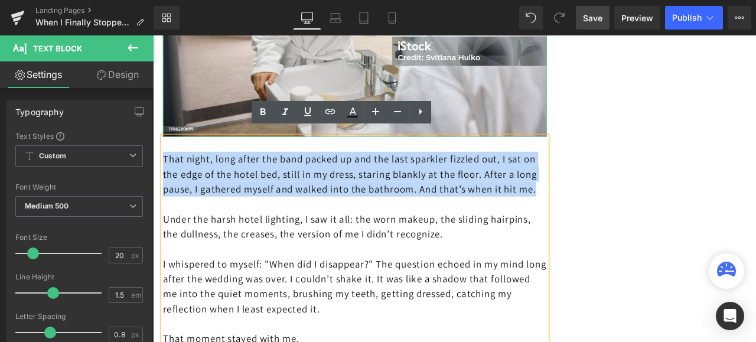
copy p "That night, long after the band packed up and the last sparkler fizzled out, I …"
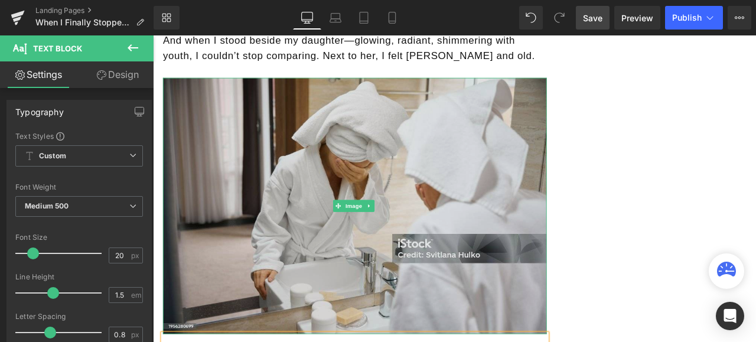
scroll to position [2069, 0]
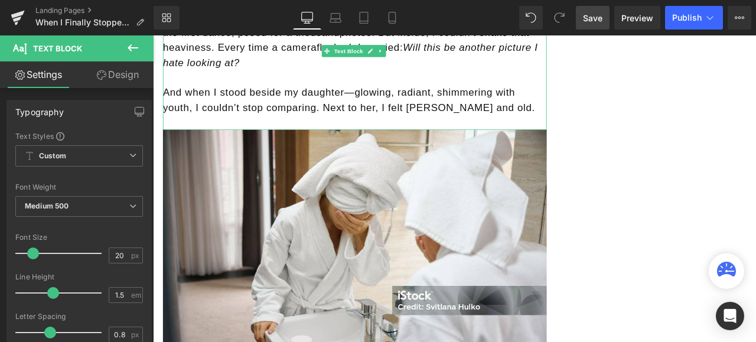
click at [559, 115] on p "And when I stood beside my daughter—glowing, radiant, shimmering with youth, I …" at bounding box center [392, 111] width 455 height 35
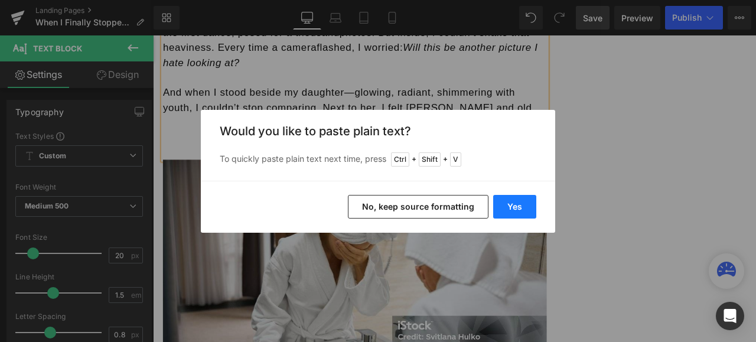
click at [516, 203] on button "Yes" at bounding box center [514, 207] width 43 height 24
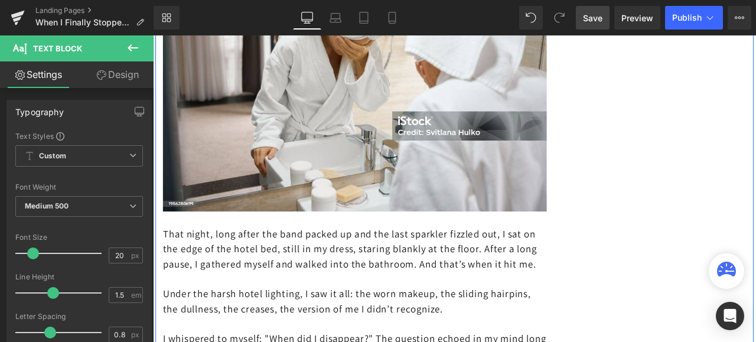
scroll to position [2423, 0]
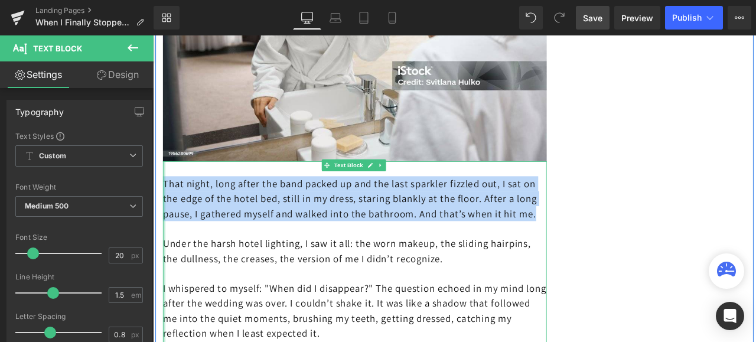
drag, startPoint x: 219, startPoint y: 260, endPoint x: 164, endPoint y: 201, distance: 81.1
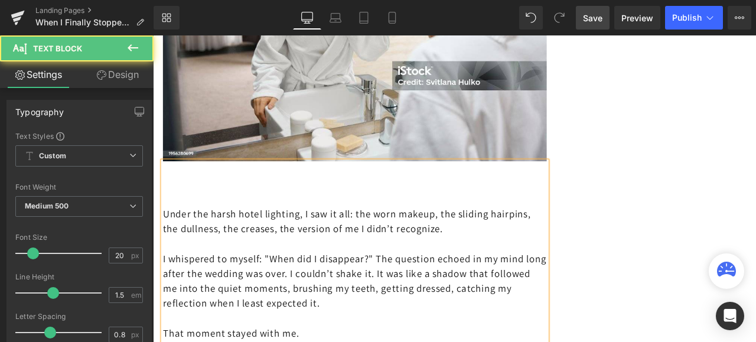
click at [173, 220] on p at bounding box center [392, 229] width 455 height 18
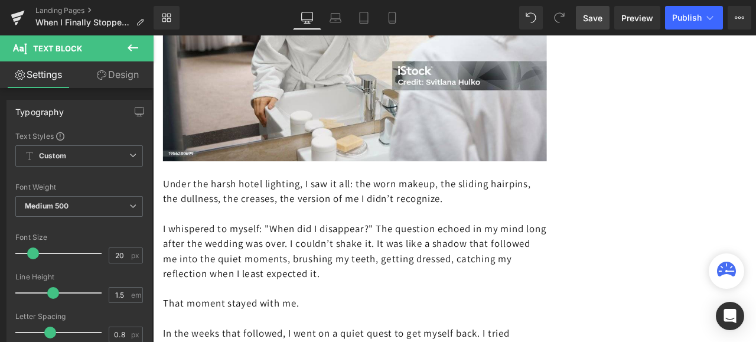
click at [593, 18] on span "Save" at bounding box center [593, 18] width 20 height 12
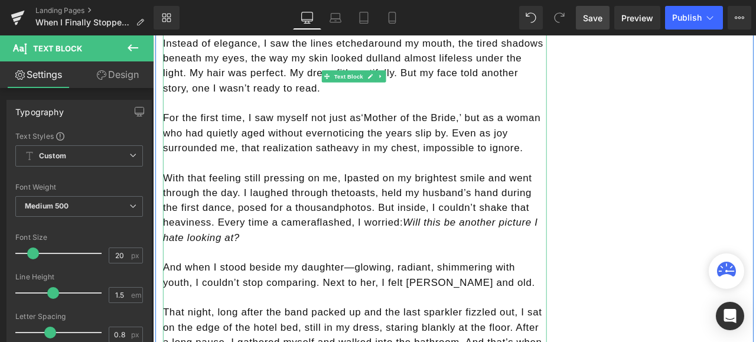
scroll to position [1773, 0]
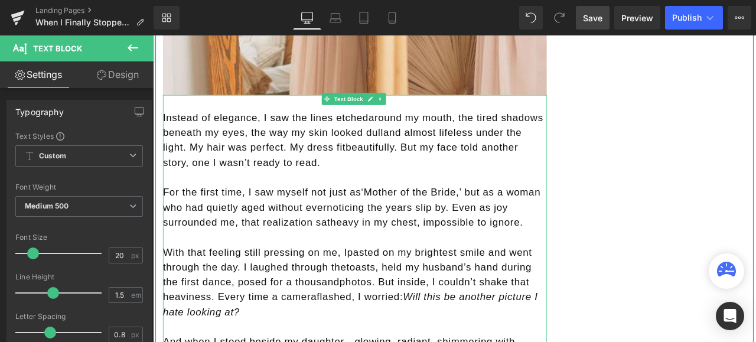
click at [405, 127] on span "Instead of elegance, I saw the lines etchedaround my mouth, the tired shadows b…" at bounding box center [390, 159] width 451 height 66
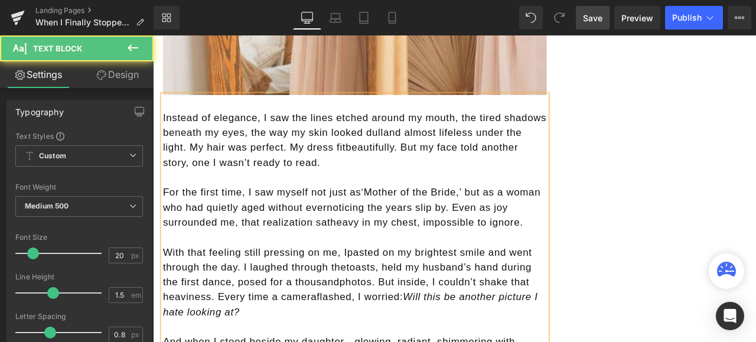
click at [476, 146] on span "Instead of elegance, I saw the lines etched around my mouth, the tired shadows …" at bounding box center [392, 159] width 455 height 66
click at [436, 164] on span "Instead of elegance, I saw the lines etched around my mouth, the tired shadows …" at bounding box center [392, 159] width 455 height 66
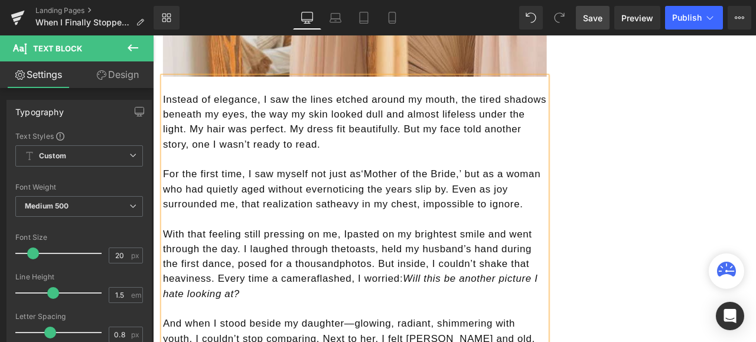
scroll to position [1832, 0]
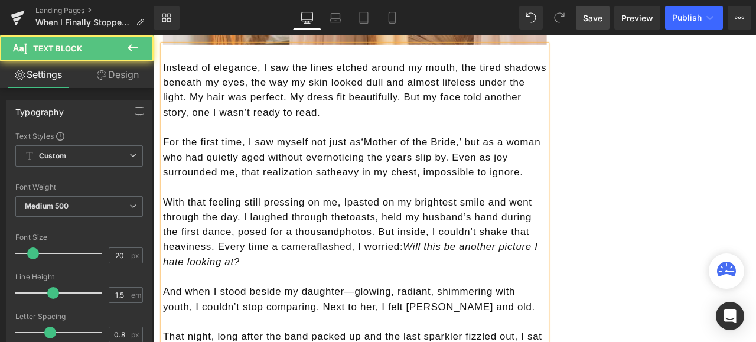
click at [357, 176] on span "For the first time, I saw myself not just as‘Mother of the Bride,’ but as a wom…" at bounding box center [389, 179] width 448 height 48
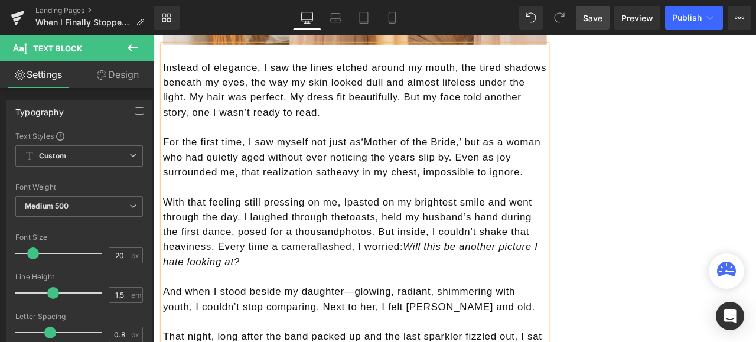
click at [360, 191] on span "For the first time, I saw myself not just as‘Mother of the Bride,’ but as a wom…" at bounding box center [389, 179] width 448 height 48
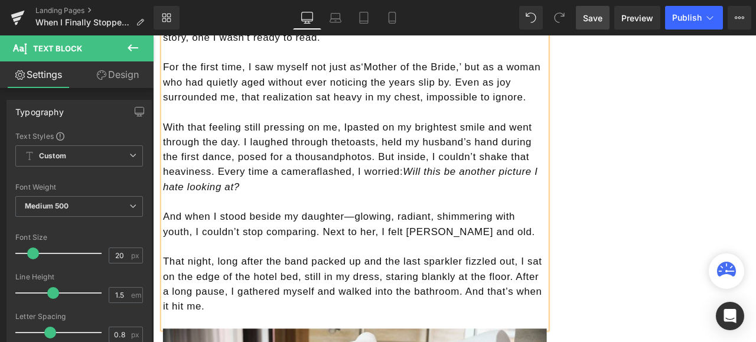
scroll to position [1950, 0]
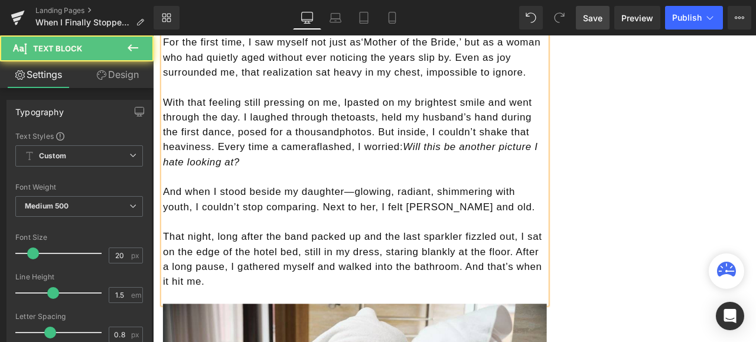
click at [381, 115] on span "With that feeling still pressing on me, Ipasted on my brightest smile and went …" at bounding box center [387, 150] width 444 height 84
click at [381, 126] on span "With that feeling still pressing on me, I pasted on my brightest smile and went…" at bounding box center [387, 150] width 444 height 84
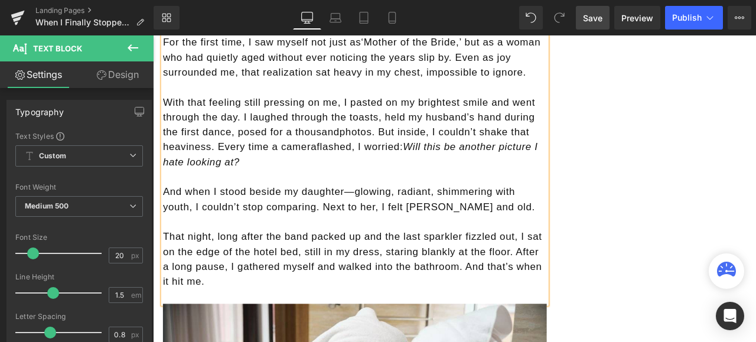
click at [371, 142] on span "With that feeling still pressing on me, I pasted on my brightest smile and went…" at bounding box center [387, 150] width 444 height 84
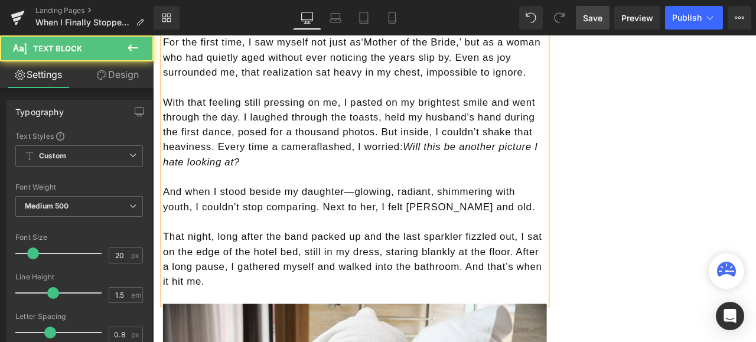
click at [344, 164] on span "With that feeling still pressing on me, I pasted on my brightest smile and went…" at bounding box center [387, 150] width 444 height 84
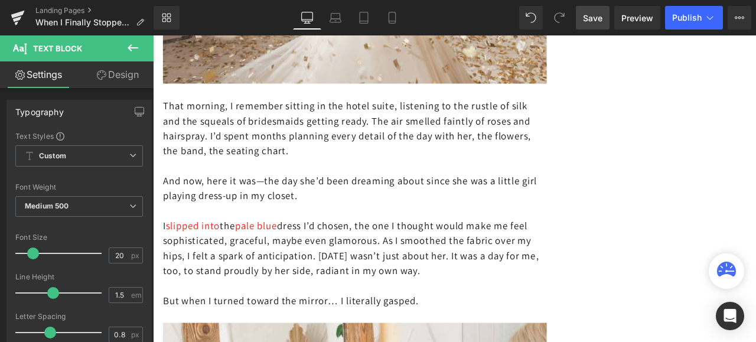
scroll to position [1064, 0]
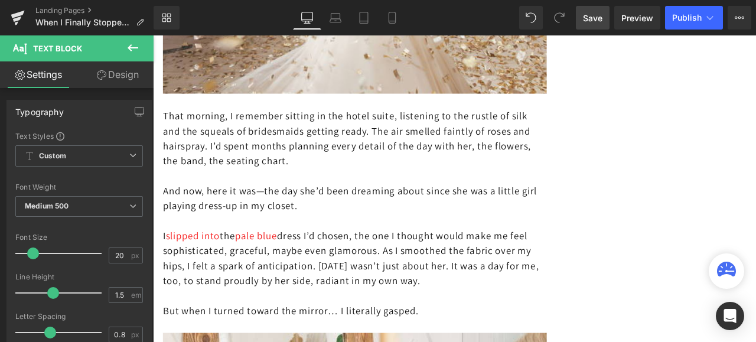
click at [589, 16] on span "Save" at bounding box center [593, 18] width 20 height 12
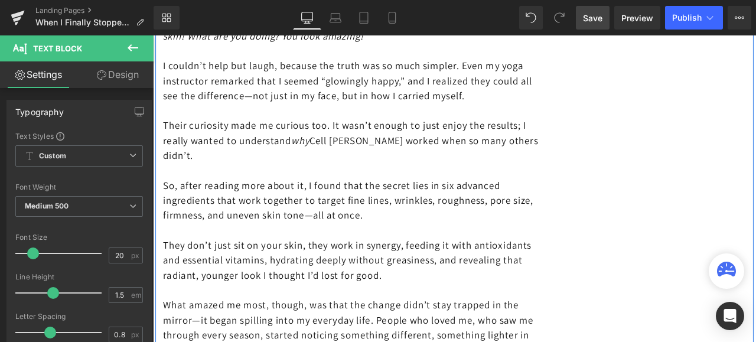
scroll to position [3901, 0]
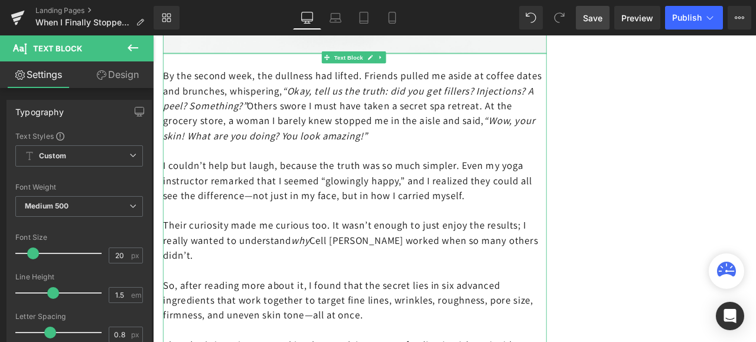
click at [593, 15] on span "Save" at bounding box center [593, 18] width 20 height 12
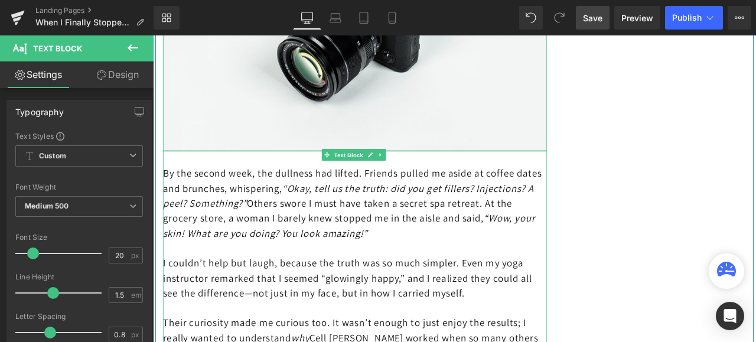
scroll to position [3782, 0]
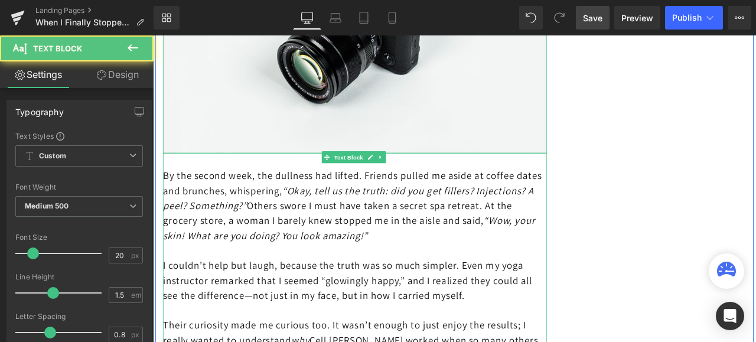
drag, startPoint x: 556, startPoint y: 266, endPoint x: 444, endPoint y: 259, distance: 111.9
click at [444, 259] on p "By the second week, the dullness had lifted. Friends pulled me aside at coffee …" at bounding box center [392, 237] width 455 height 89
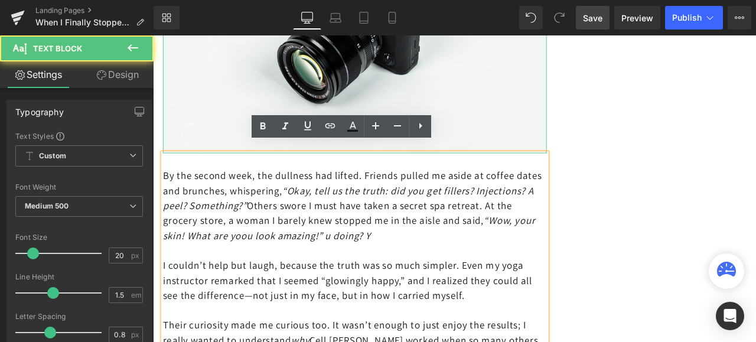
click at [569, 281] on p at bounding box center [392, 290] width 455 height 18
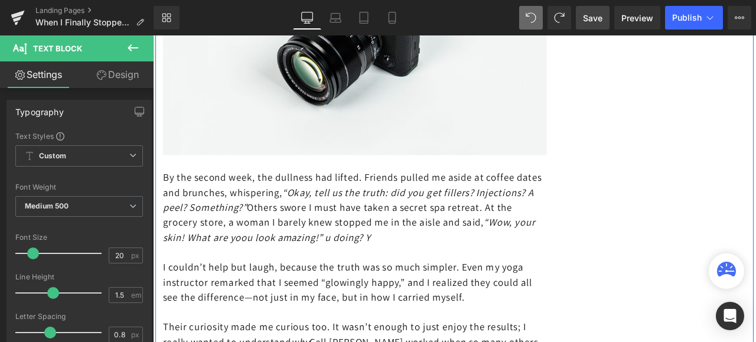
scroll to position [3801, 0]
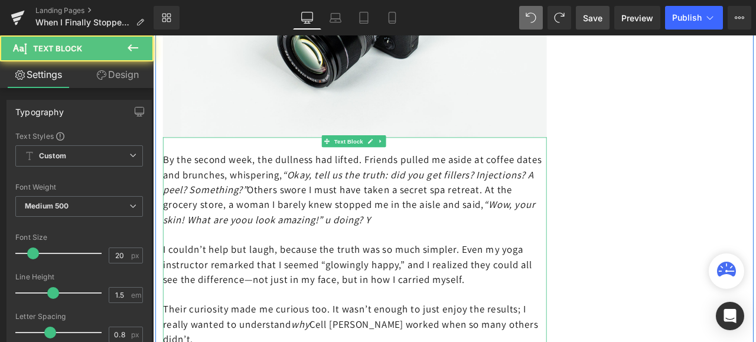
click at [563, 243] on p "By the second week, the dullness had lifted. Friends pulled me aside at coffee …" at bounding box center [392, 218] width 455 height 89
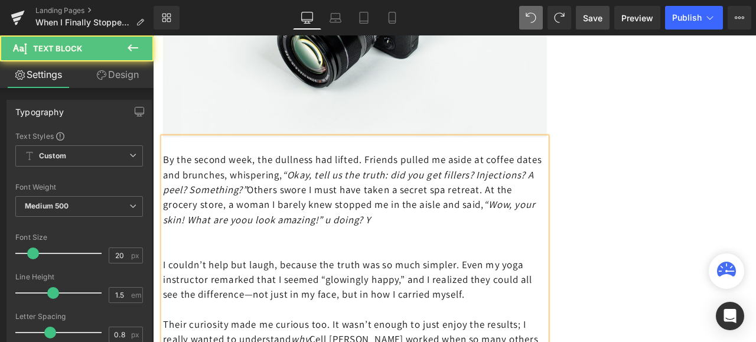
click at [271, 280] on p at bounding box center [392, 289] width 455 height 18
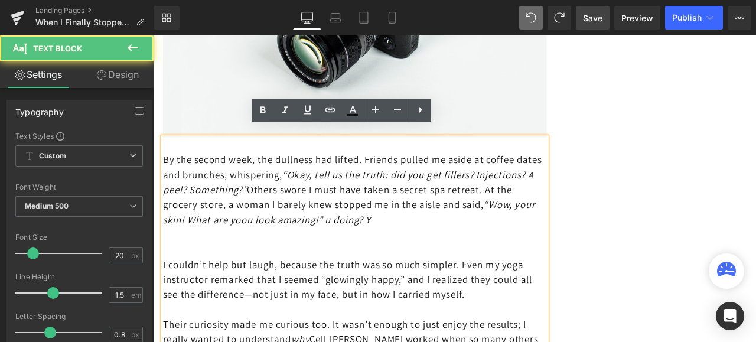
click at [167, 262] on p at bounding box center [392, 271] width 455 height 18
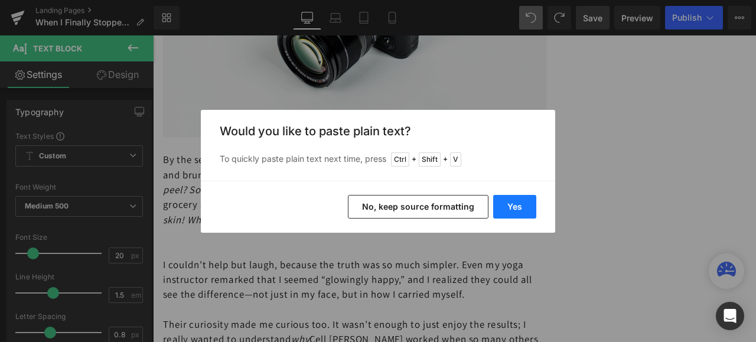
click at [509, 204] on button "Yes" at bounding box center [514, 207] width 43 height 24
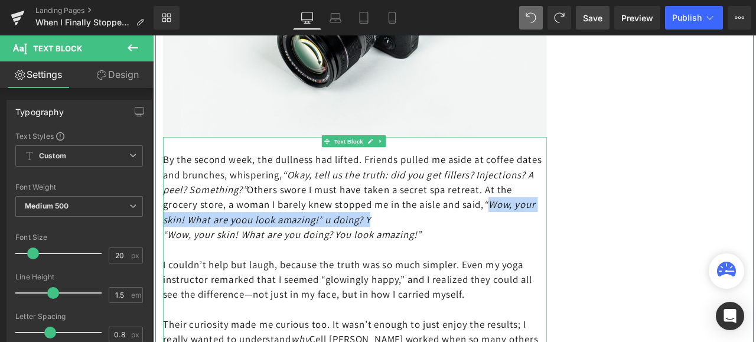
drag, startPoint x: 217, startPoint y: 239, endPoint x: 553, endPoint y: 249, distance: 336.4
click at [553, 249] on p "By the second week, the dullness had lifted. Friends pulled me aside at coffee …" at bounding box center [392, 218] width 455 height 89
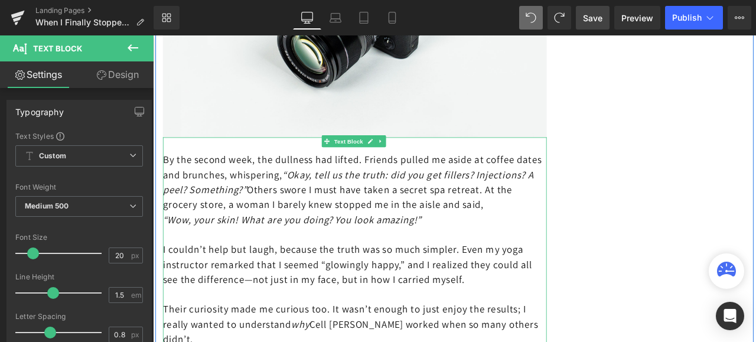
click at [165, 259] on icon "“Wow, your skin! What are you doing? You look amazing!”" at bounding box center [318, 253] width 306 height 15
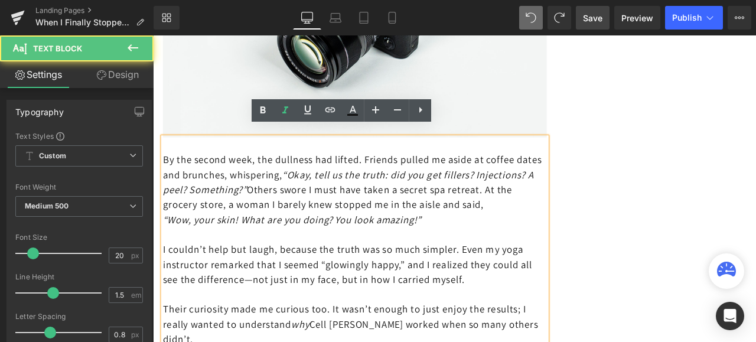
click at [165, 259] on icon "“Wow, your skin! What are you doing? You look amazing!”" at bounding box center [318, 253] width 306 height 15
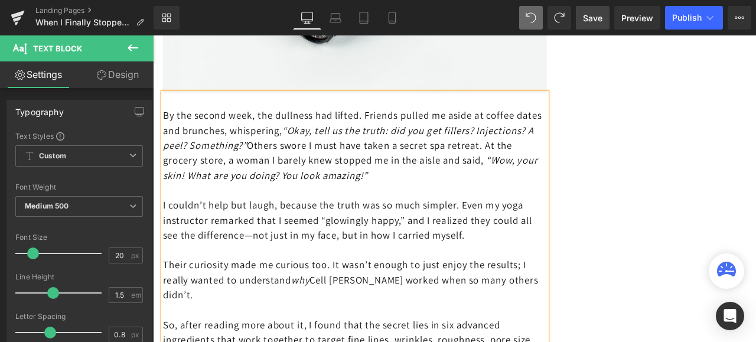
scroll to position [3860, 0]
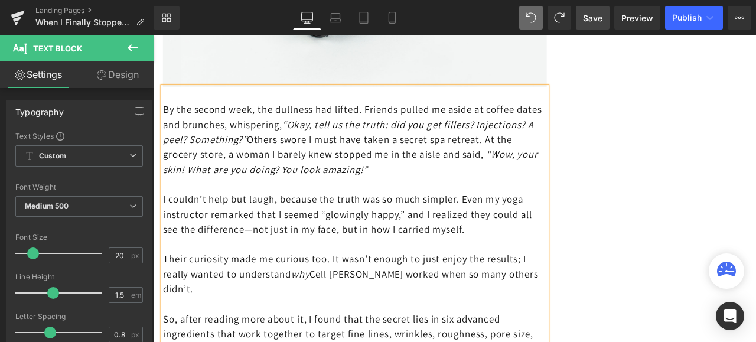
drag, startPoint x: 557, startPoint y: 186, endPoint x: 164, endPoint y: 109, distance: 399.8
click at [165, 115] on p "By the second week, the dullness had lifted. Friends pulled me aside at coffee …" at bounding box center [392, 159] width 455 height 89
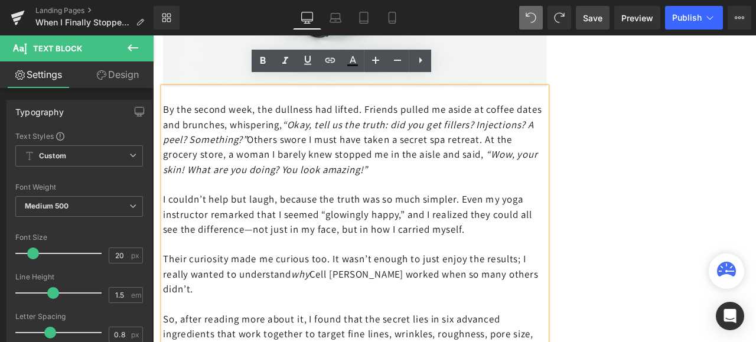
copy p "By the second week, the dullness had lifted. Friends pulled me aside at coffee …"
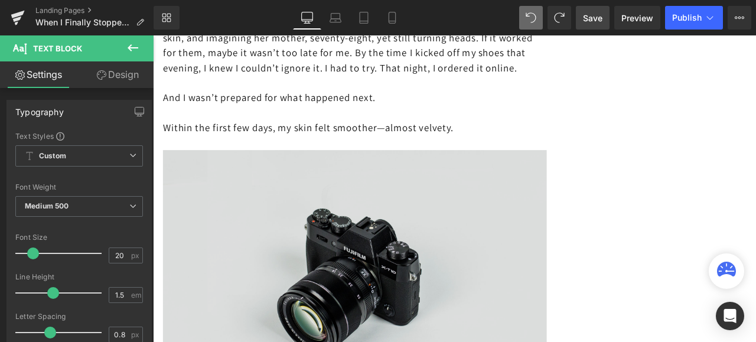
scroll to position [3447, 0]
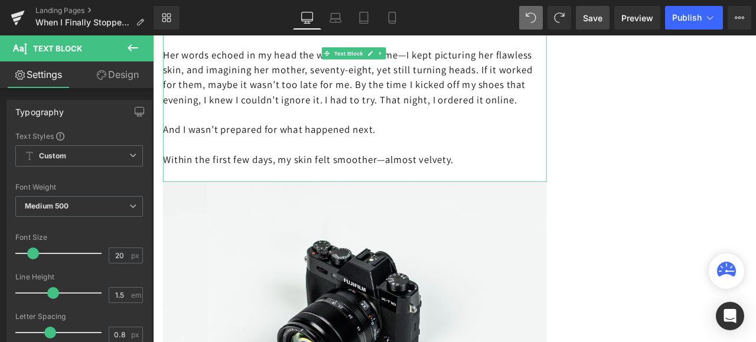
click at [533, 174] on p "Within the first few days, my skin felt smoother—almost velvety." at bounding box center [392, 183] width 455 height 18
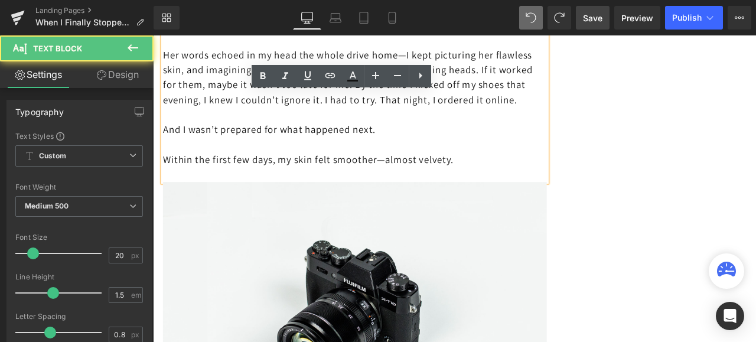
click at [529, 176] on p "Within the first few days, my skin felt smoother—almost velvety." at bounding box center [392, 183] width 455 height 18
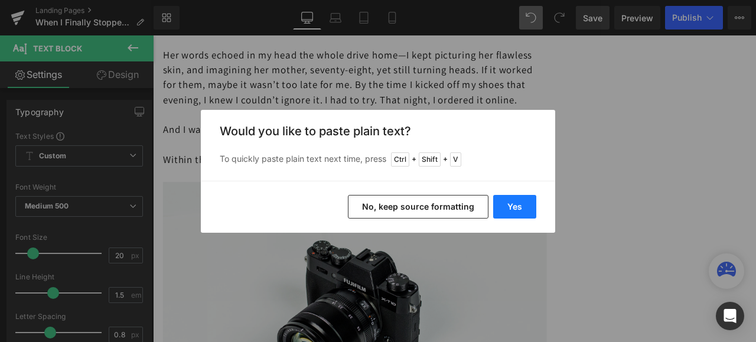
click at [506, 203] on button "Yes" at bounding box center [514, 207] width 43 height 24
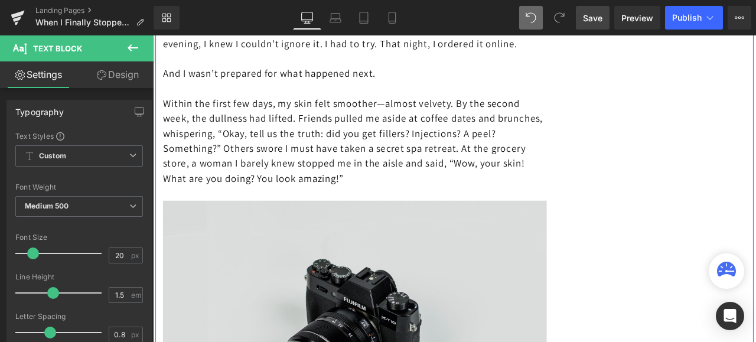
scroll to position [3506, 0]
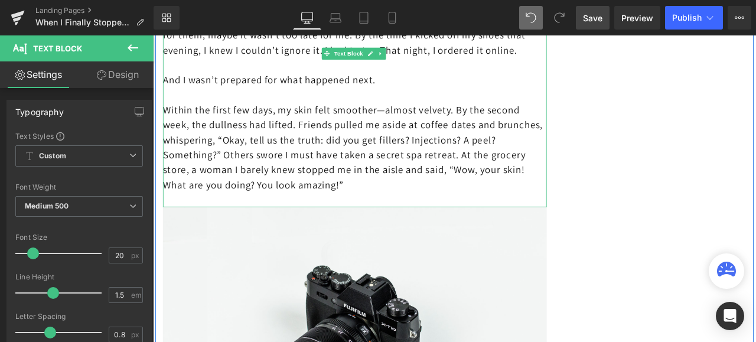
drag, startPoint x: 572, startPoint y: 180, endPoint x: 566, endPoint y: 199, distance: 19.8
click at [566, 199] on p "Within the first few days, my skin felt smoother—almost velvety. By the second …" at bounding box center [392, 168] width 455 height 106
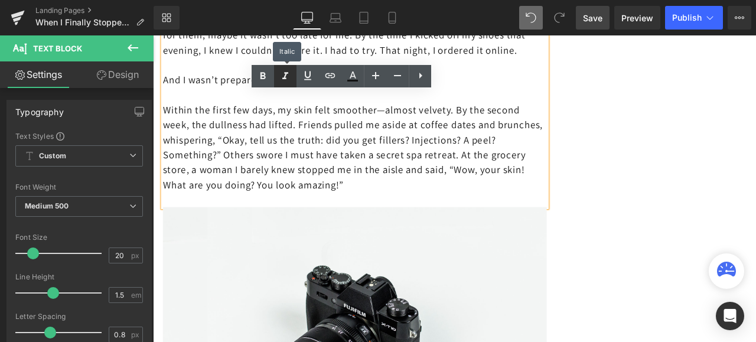
click at [284, 76] on icon at bounding box center [285, 76] width 14 height 14
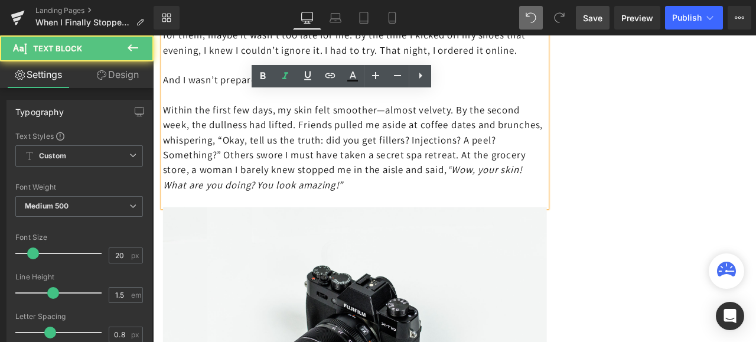
click at [511, 203] on p "Within the first few days, my skin felt smoother—almost velvety. By the second …" at bounding box center [392, 168] width 455 height 106
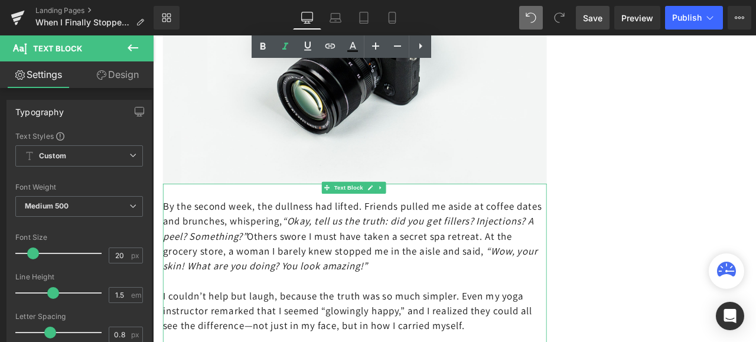
scroll to position [3860, 0]
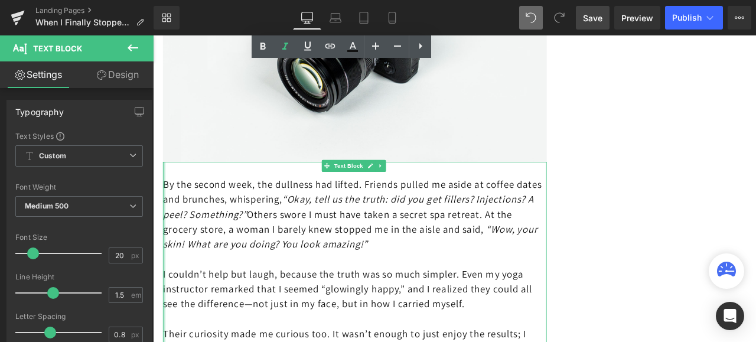
drag, startPoint x: 556, startPoint y: 275, endPoint x: 164, endPoint y: 202, distance: 398.5
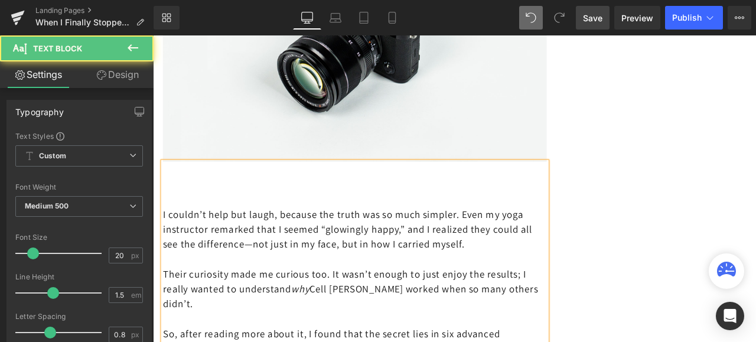
click at [165, 221] on p at bounding box center [392, 230] width 455 height 18
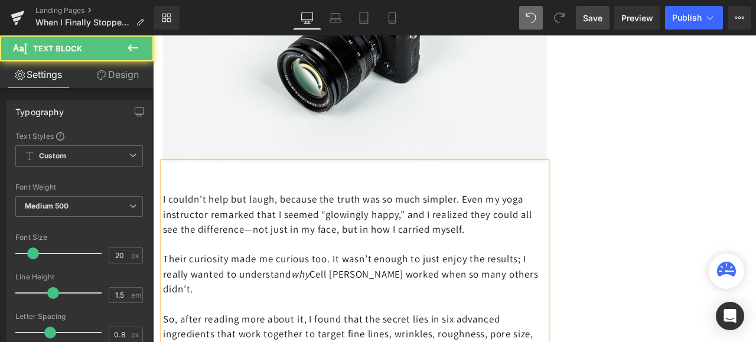
click at [173, 203] on p at bounding box center [392, 212] width 455 height 18
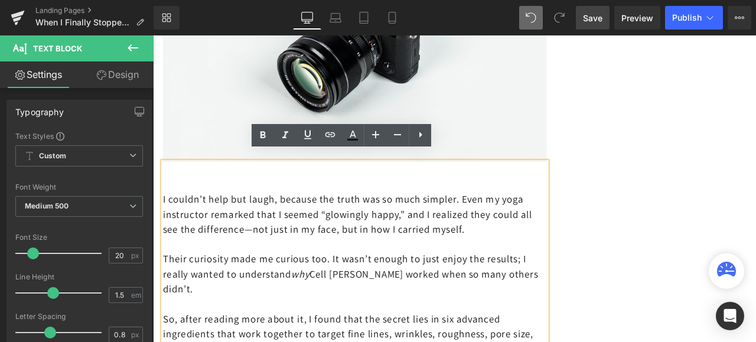
click at [165, 221] on p "I couldn’t help but laugh, because the truth was so much simpler. Even my yoga …" at bounding box center [392, 247] width 455 height 53
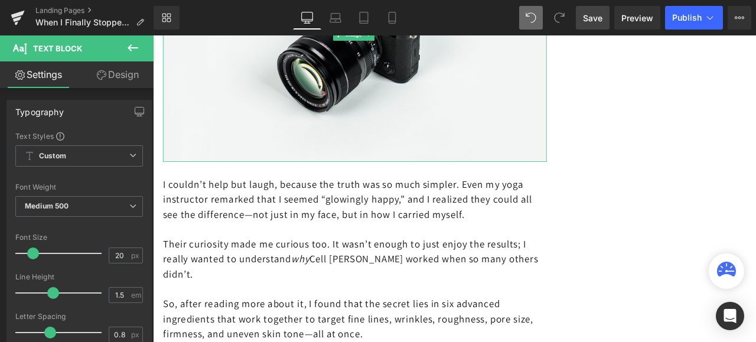
click at [592, 18] on span "Save" at bounding box center [593, 18] width 20 height 12
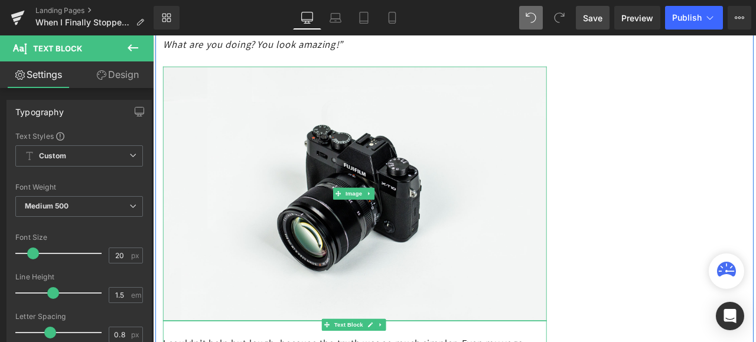
scroll to position [3683, 0]
